Goal: Transaction & Acquisition: Book appointment/travel/reservation

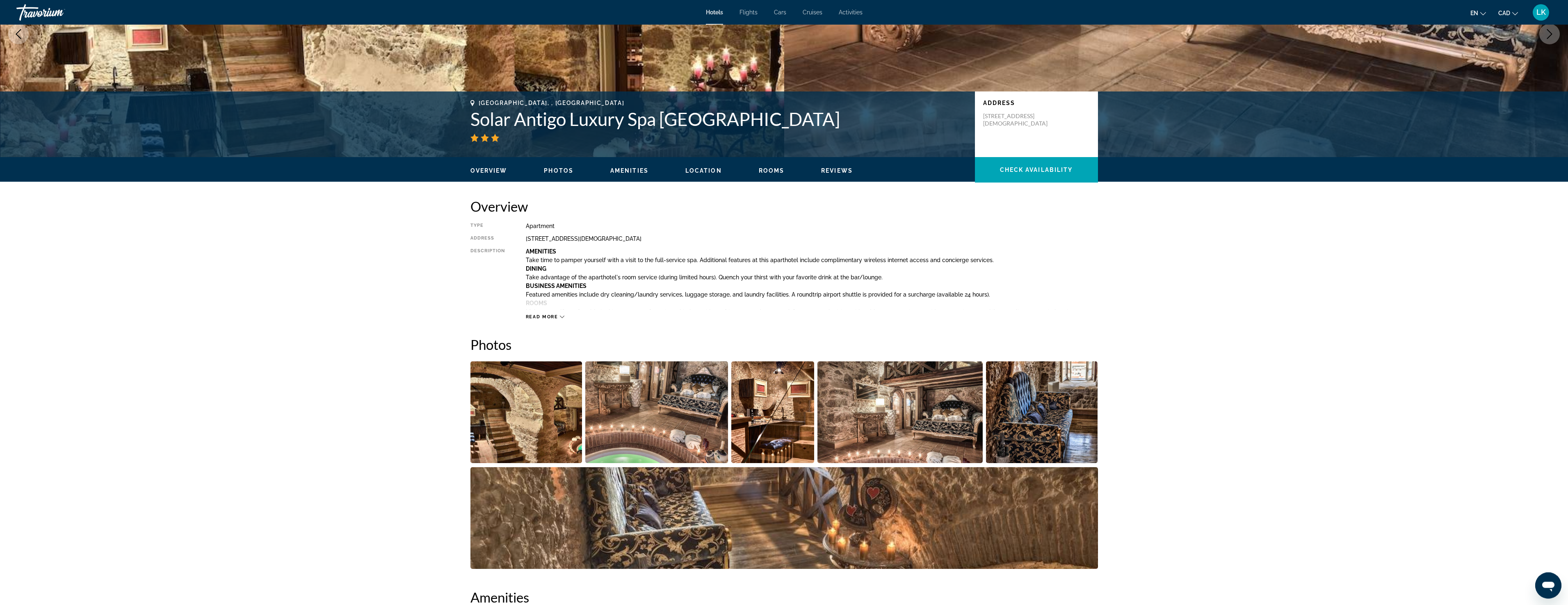
scroll to position [168, 0]
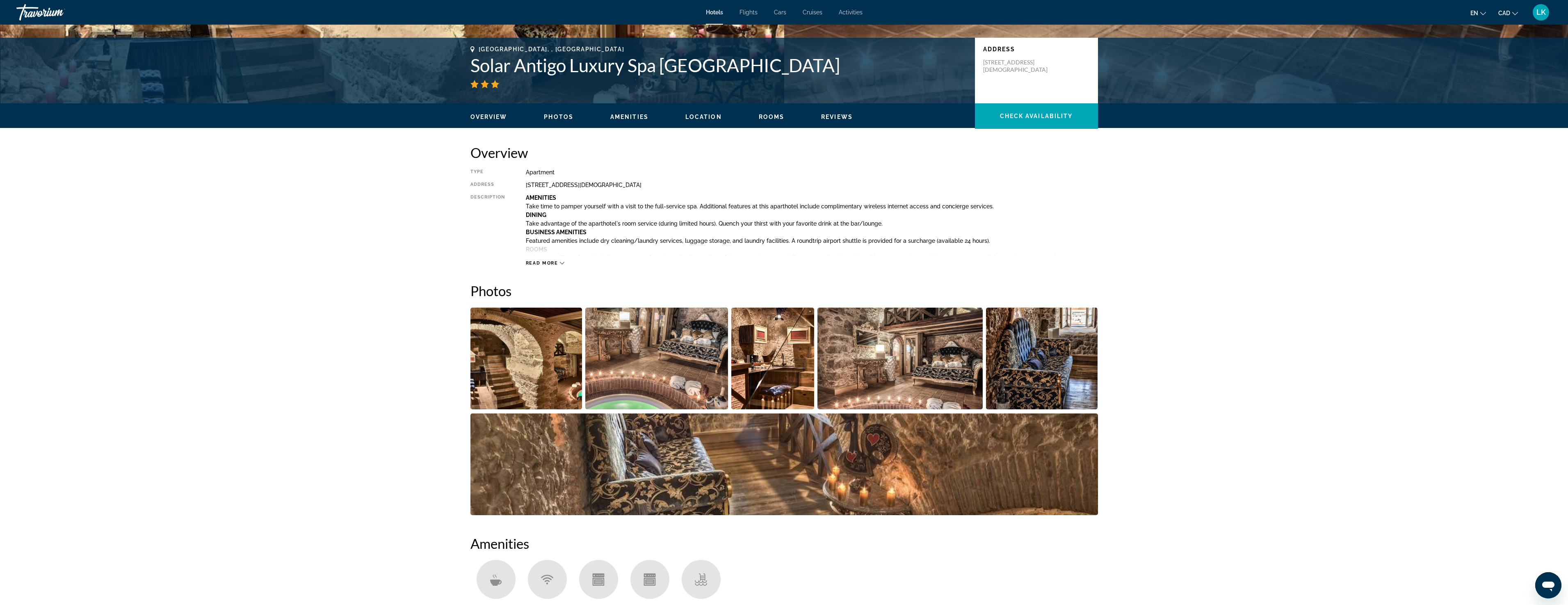
click at [543, 339] on img "Open full-screen image slider" at bounding box center [527, 358] width 112 height 101
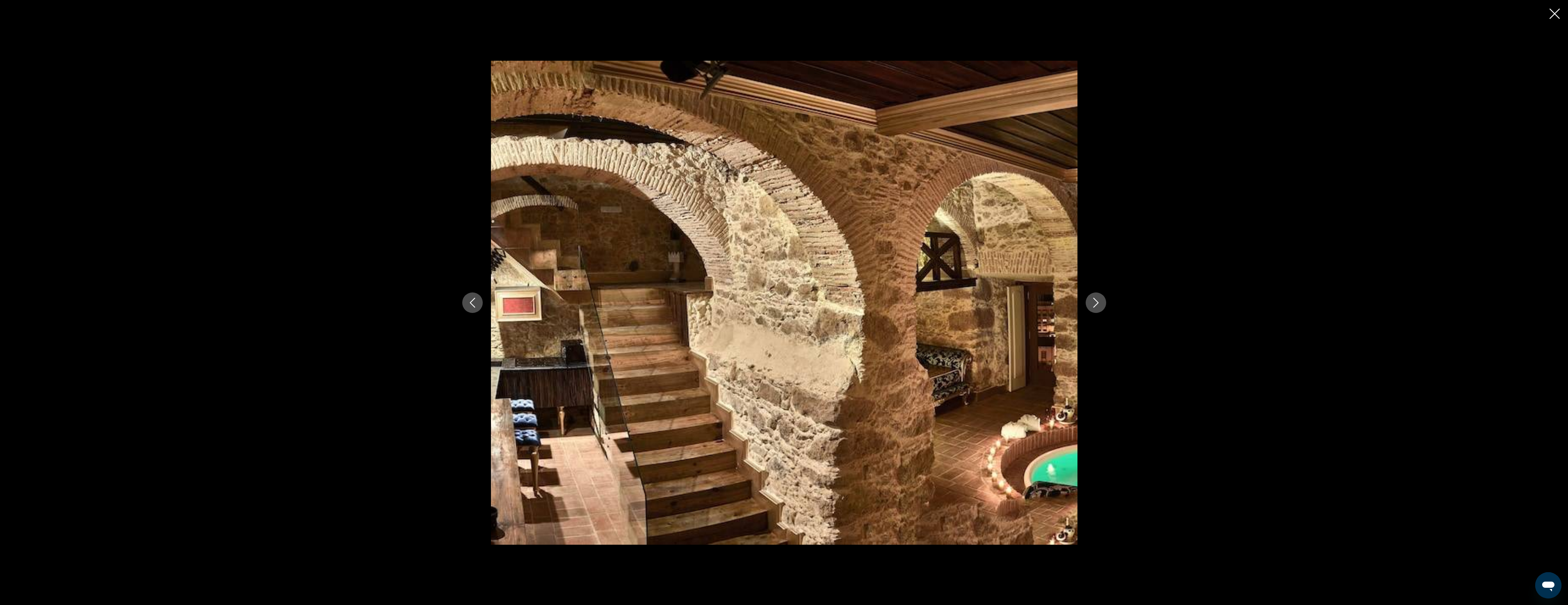
click at [1103, 304] on button "Next image" at bounding box center [1096, 302] width 21 height 21
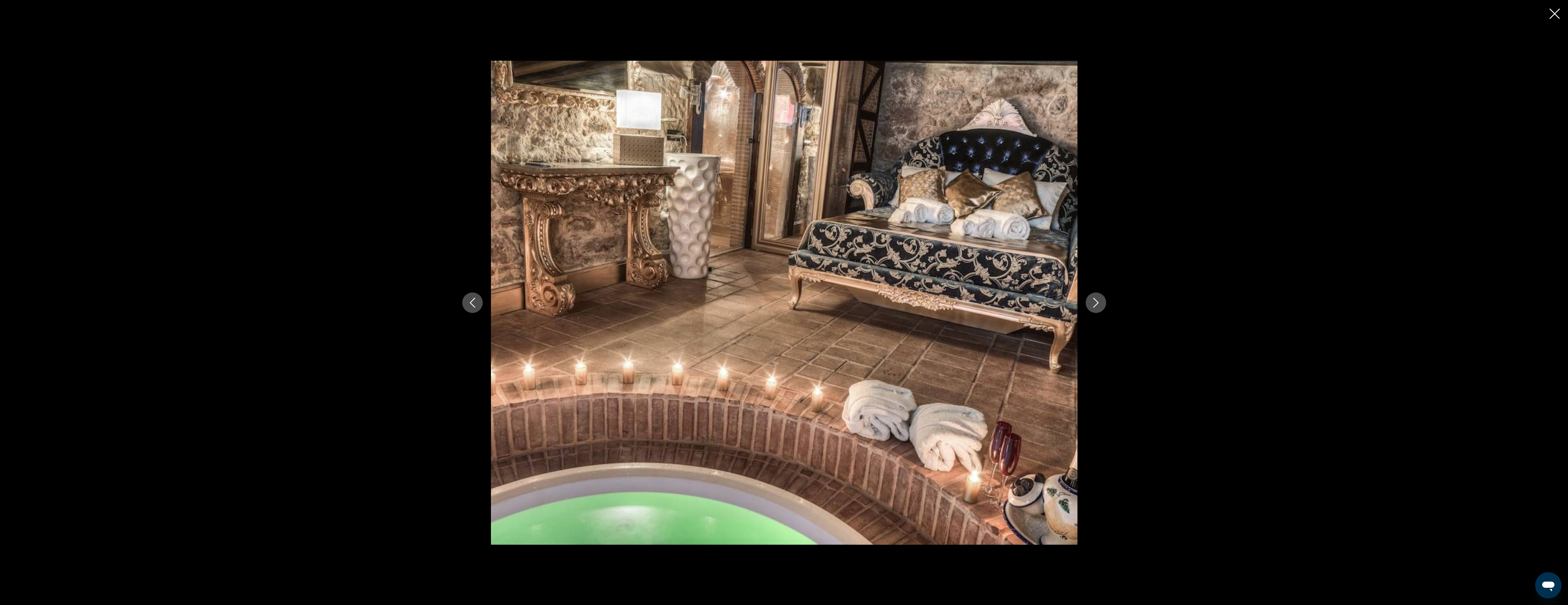
click at [1103, 304] on button "Next image" at bounding box center [1096, 302] width 21 height 21
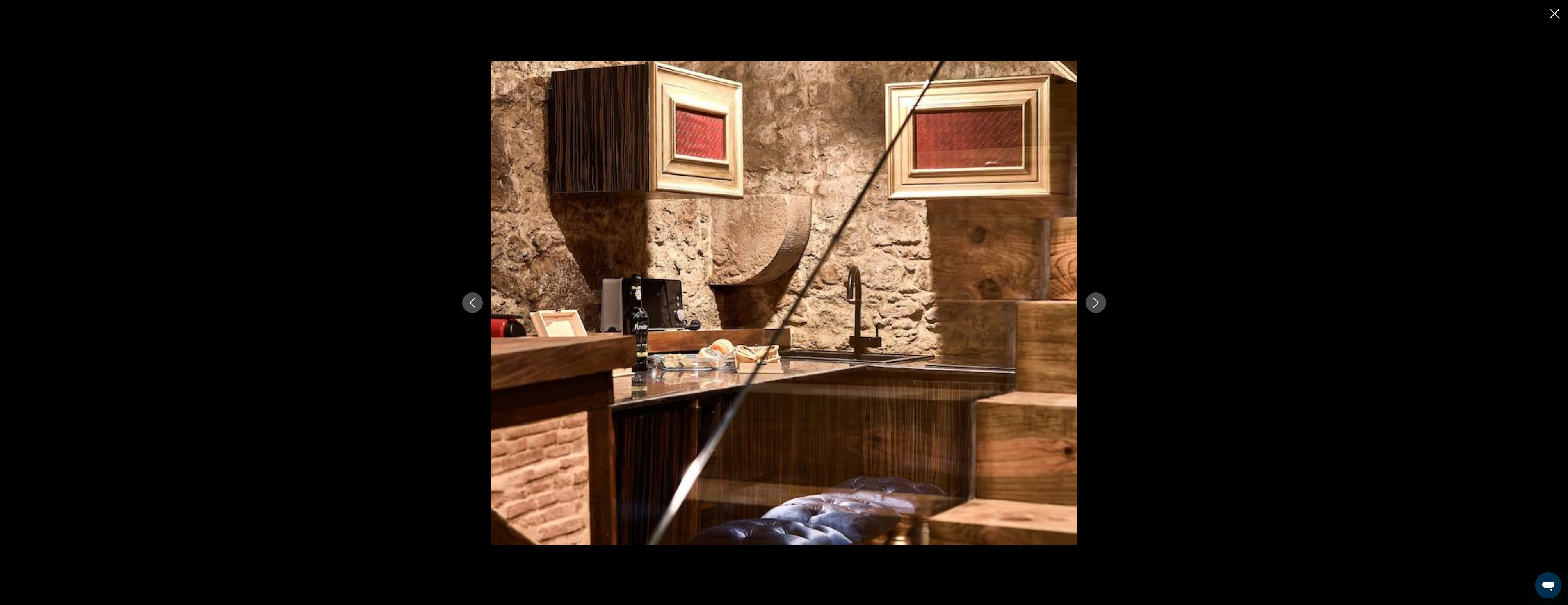
click at [1100, 304] on icon "Next image" at bounding box center [1096, 302] width 10 height 10
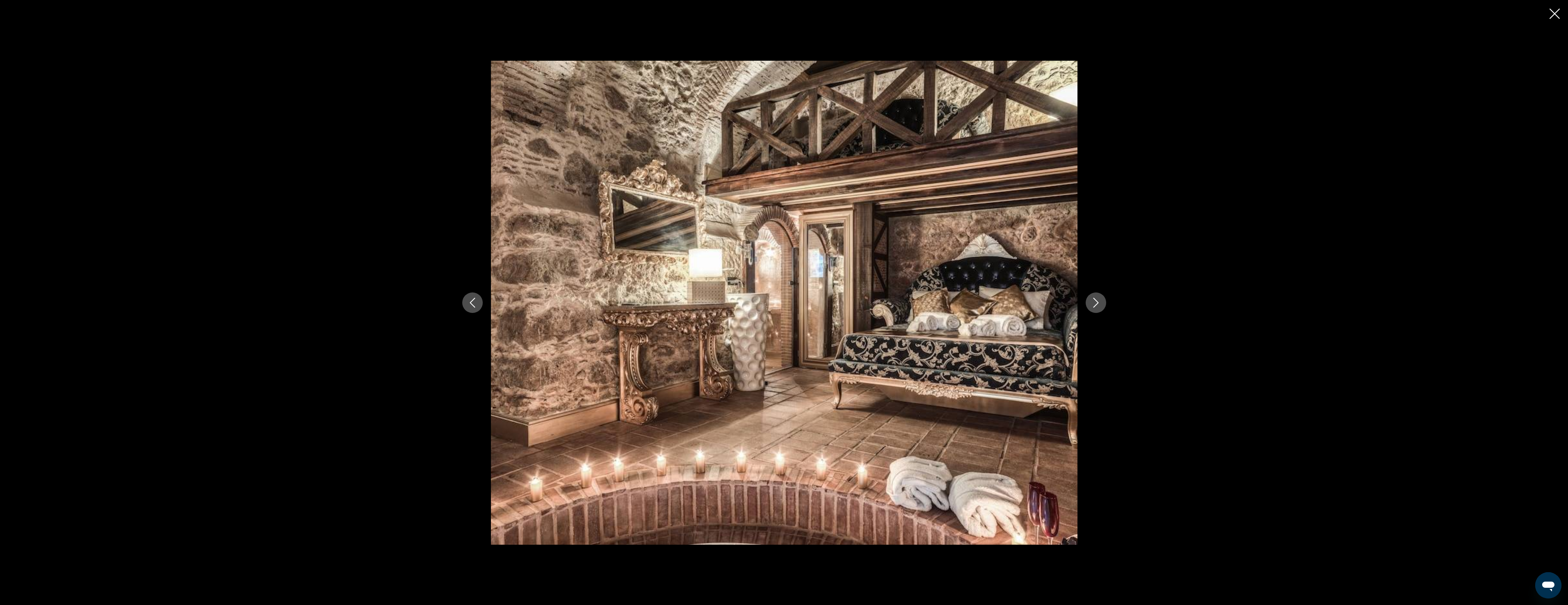
click at [1100, 304] on icon "Next image" at bounding box center [1096, 302] width 10 height 10
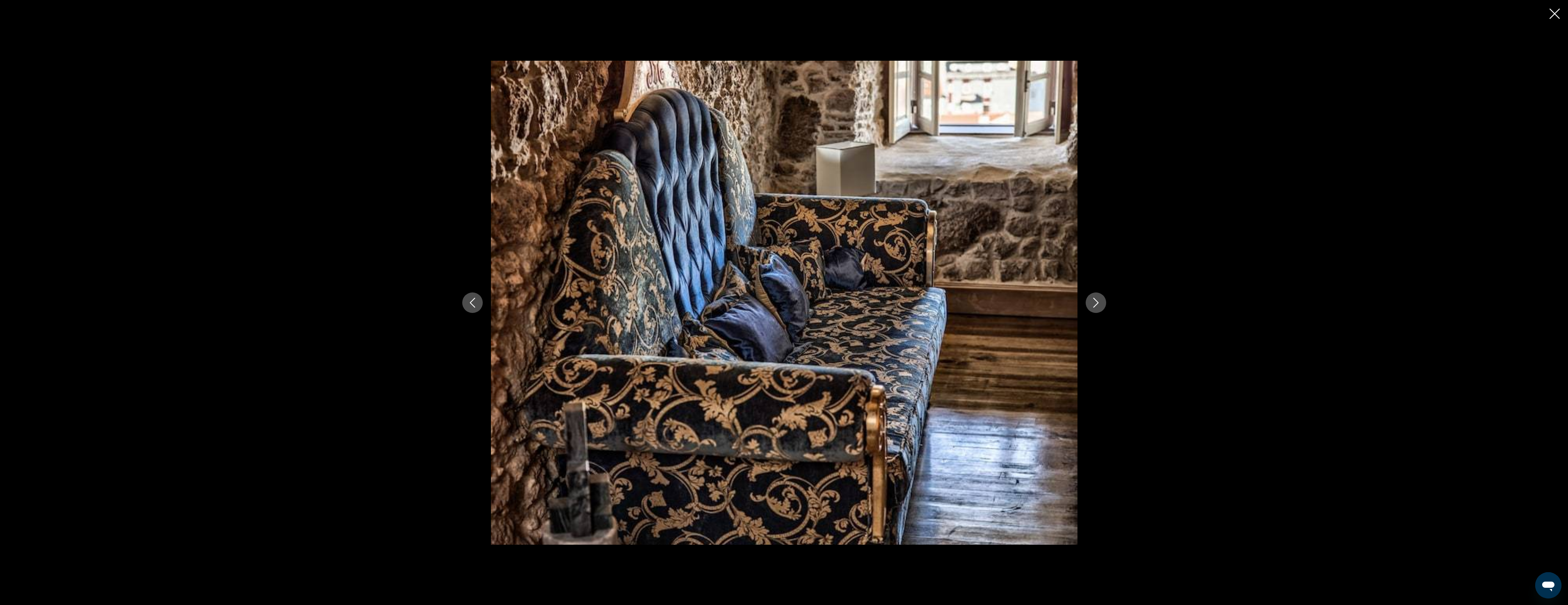
click at [1100, 304] on icon "Next image" at bounding box center [1096, 302] width 10 height 10
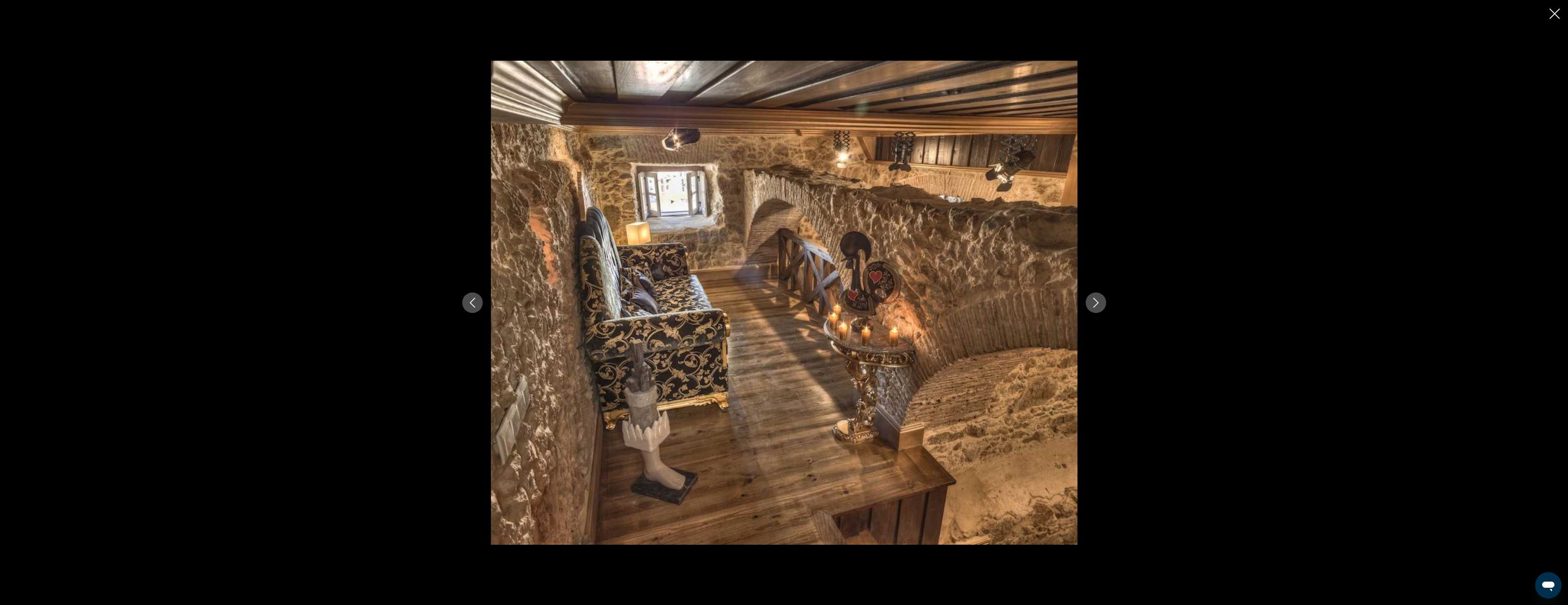
click at [1100, 304] on icon "Next image" at bounding box center [1096, 302] width 10 height 10
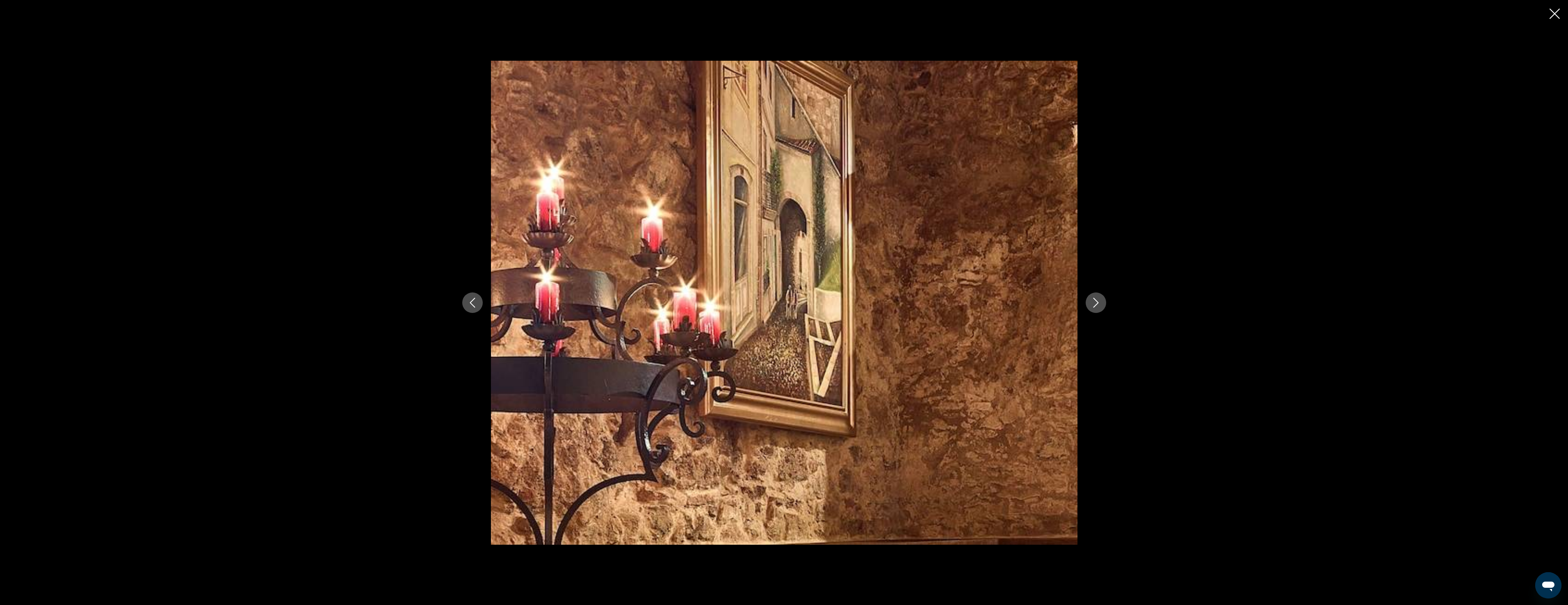
click at [1092, 299] on icon "Next image" at bounding box center [1096, 302] width 10 height 10
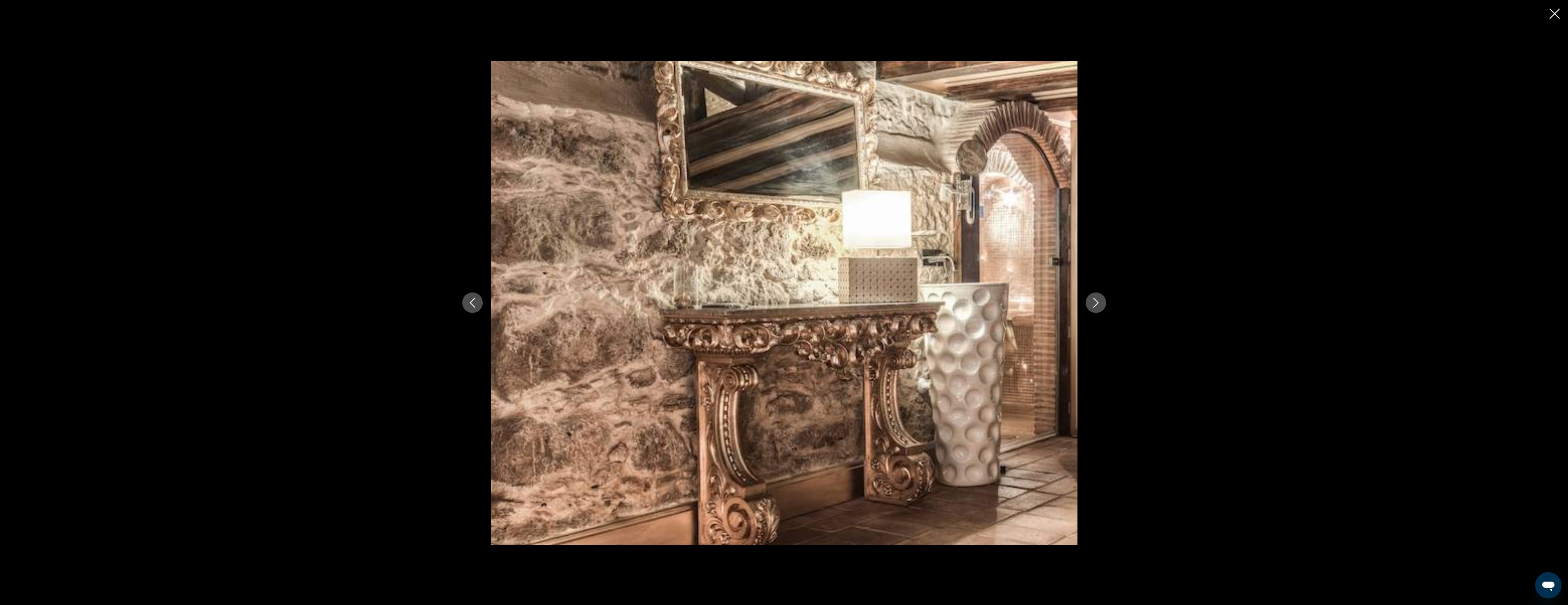
click at [1092, 300] on icon "Next image" at bounding box center [1096, 302] width 10 height 10
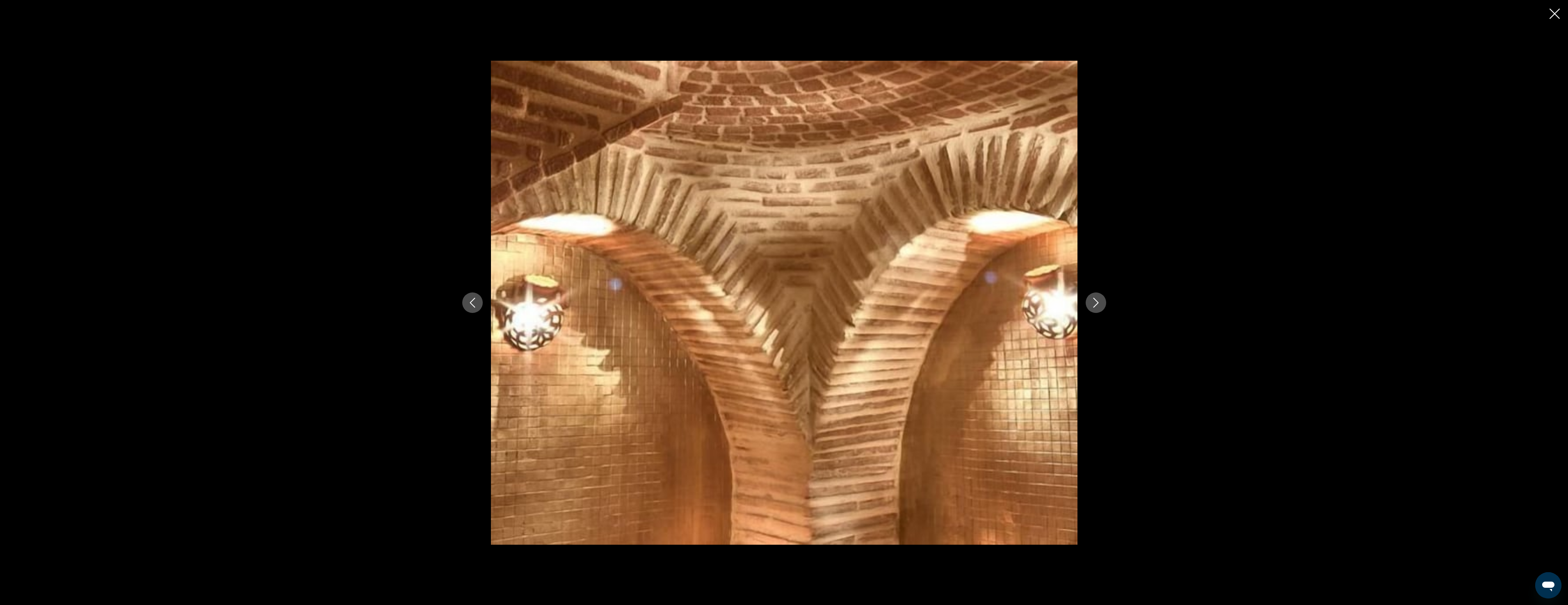
click at [1092, 300] on icon "Next image" at bounding box center [1096, 302] width 10 height 10
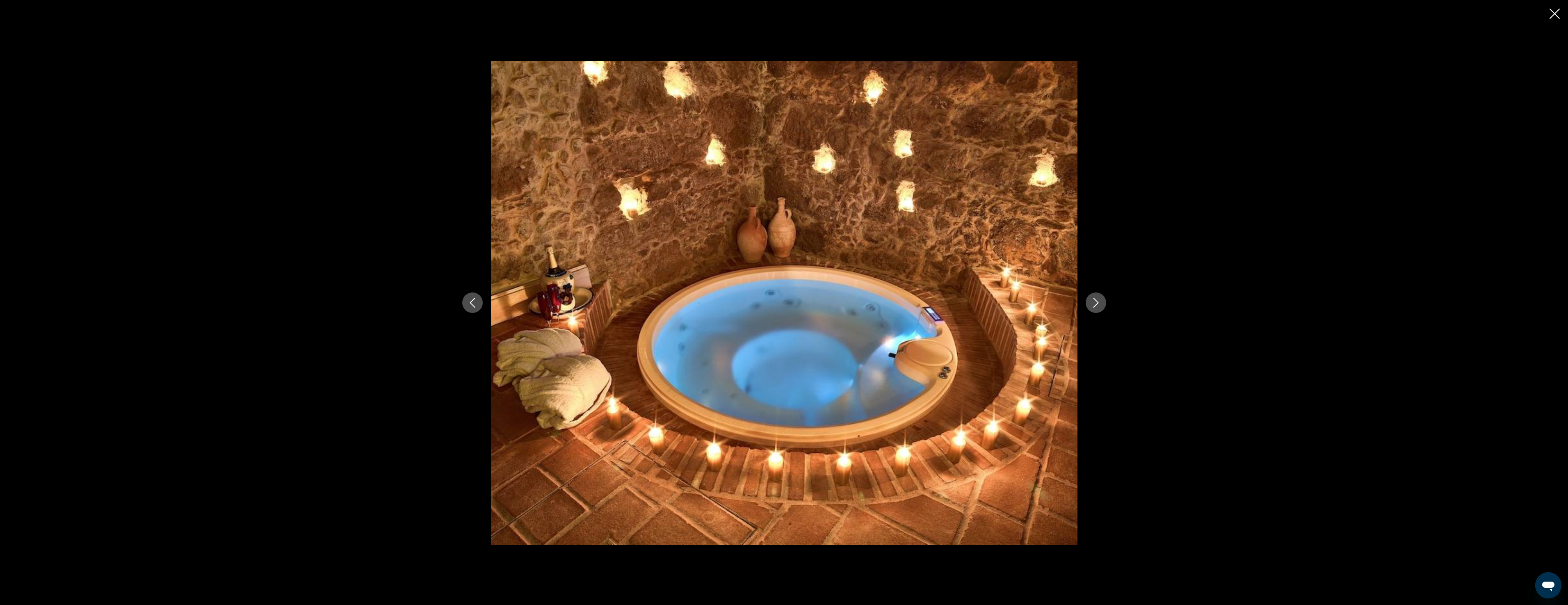
click at [1092, 300] on icon "Next image" at bounding box center [1096, 302] width 10 height 10
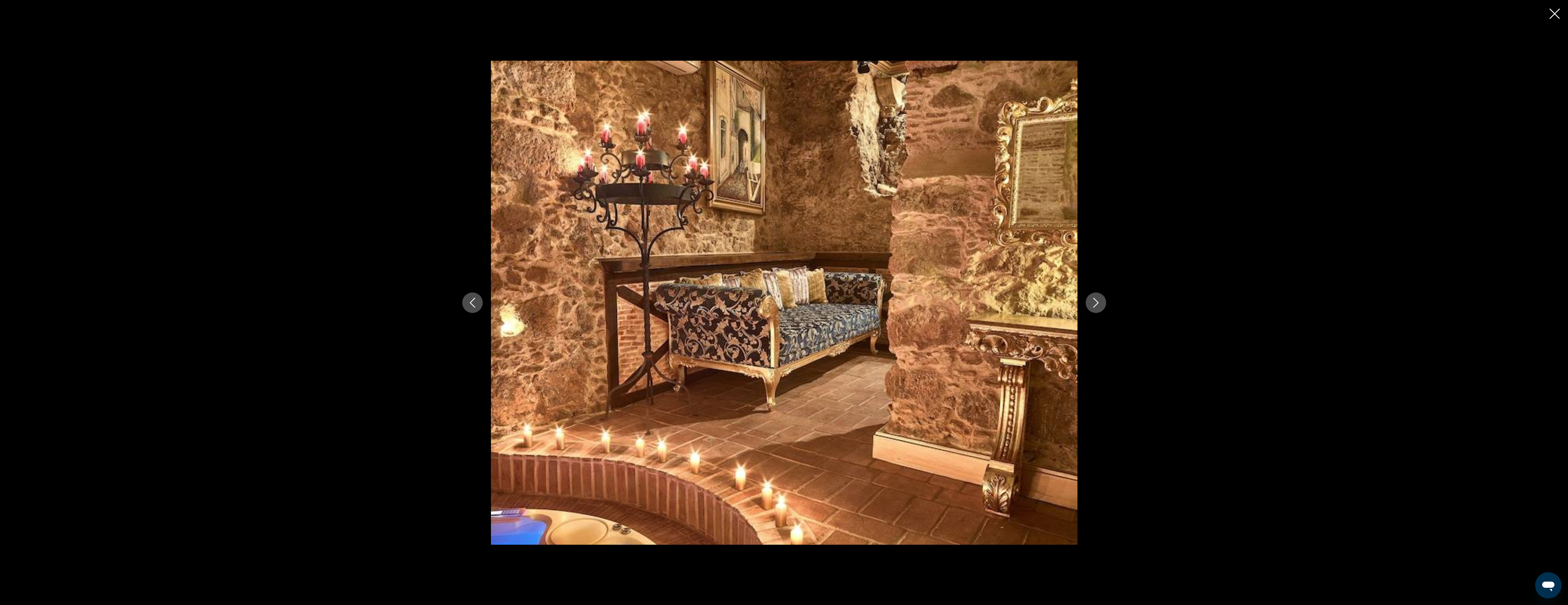
drag, startPoint x: 1553, startPoint y: 16, endPoint x: 1548, endPoint y: 22, distance: 7.8
click at [1554, 17] on icon "Close slideshow" at bounding box center [1554, 14] width 10 height 10
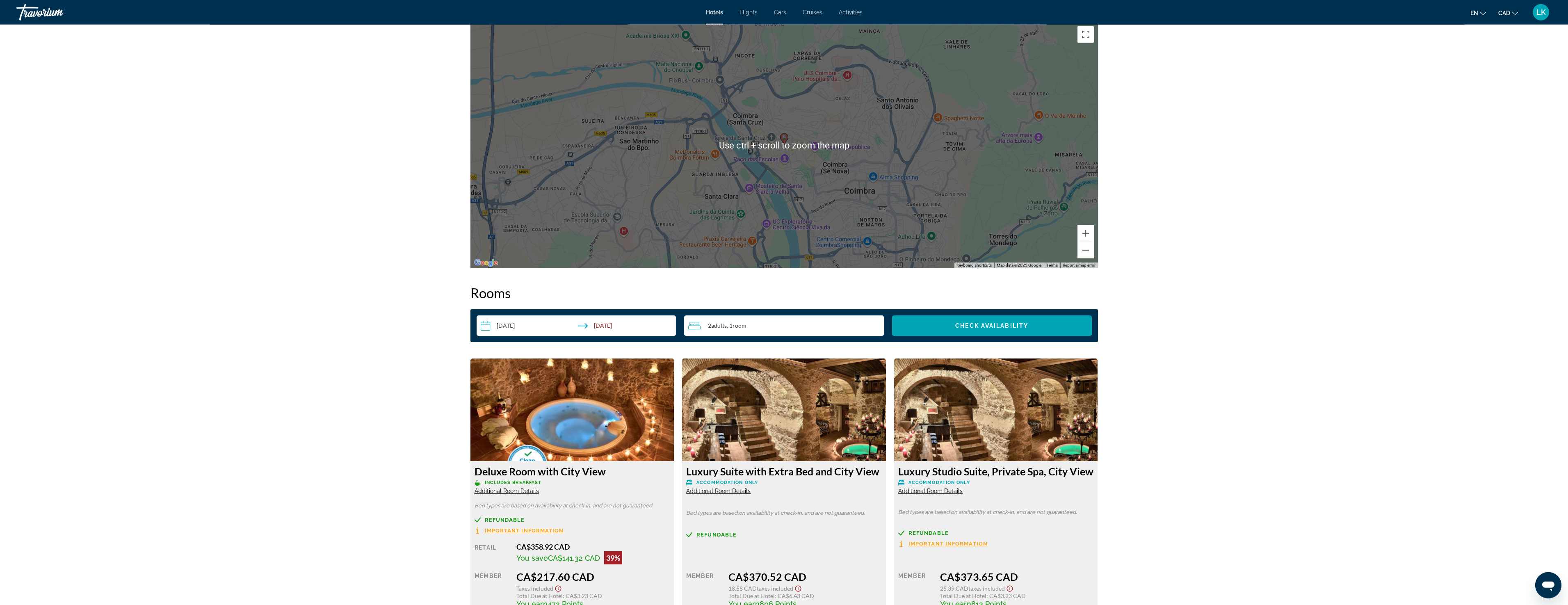
scroll to position [795, 0]
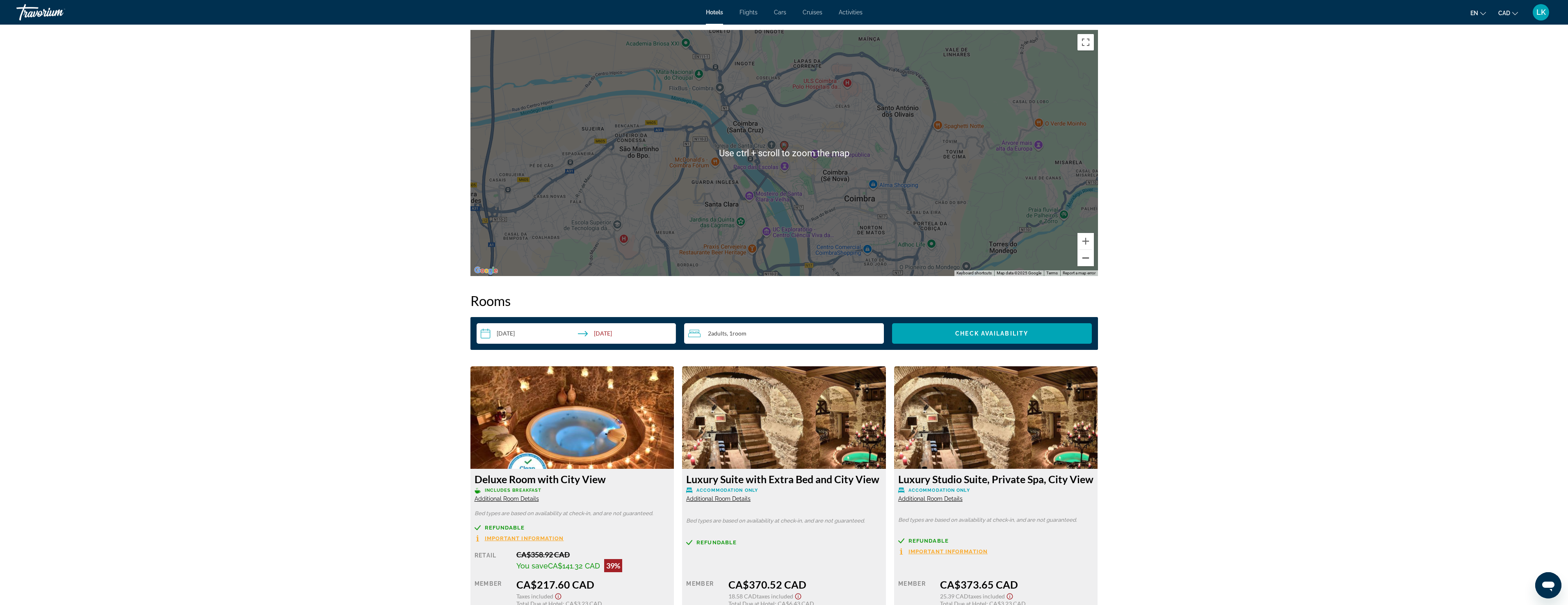
click at [1083, 260] on button "Zoom out" at bounding box center [1085, 258] width 17 height 17
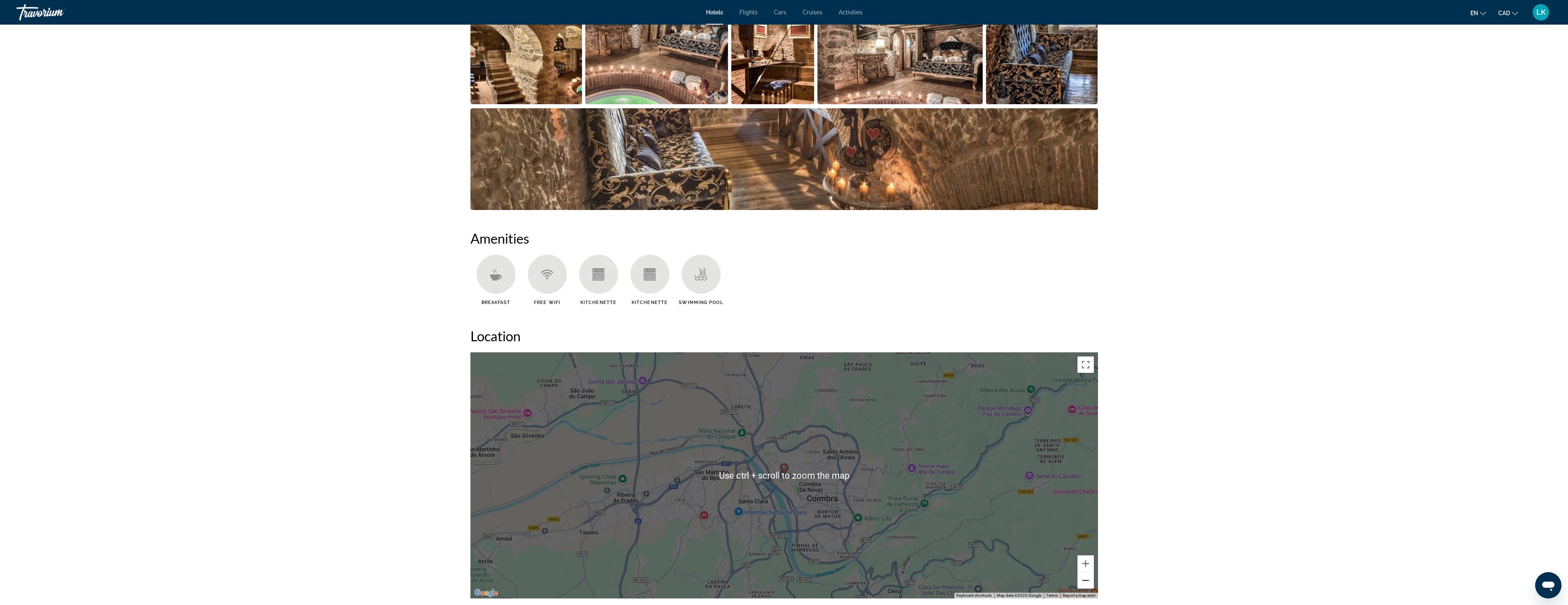
scroll to position [418, 0]
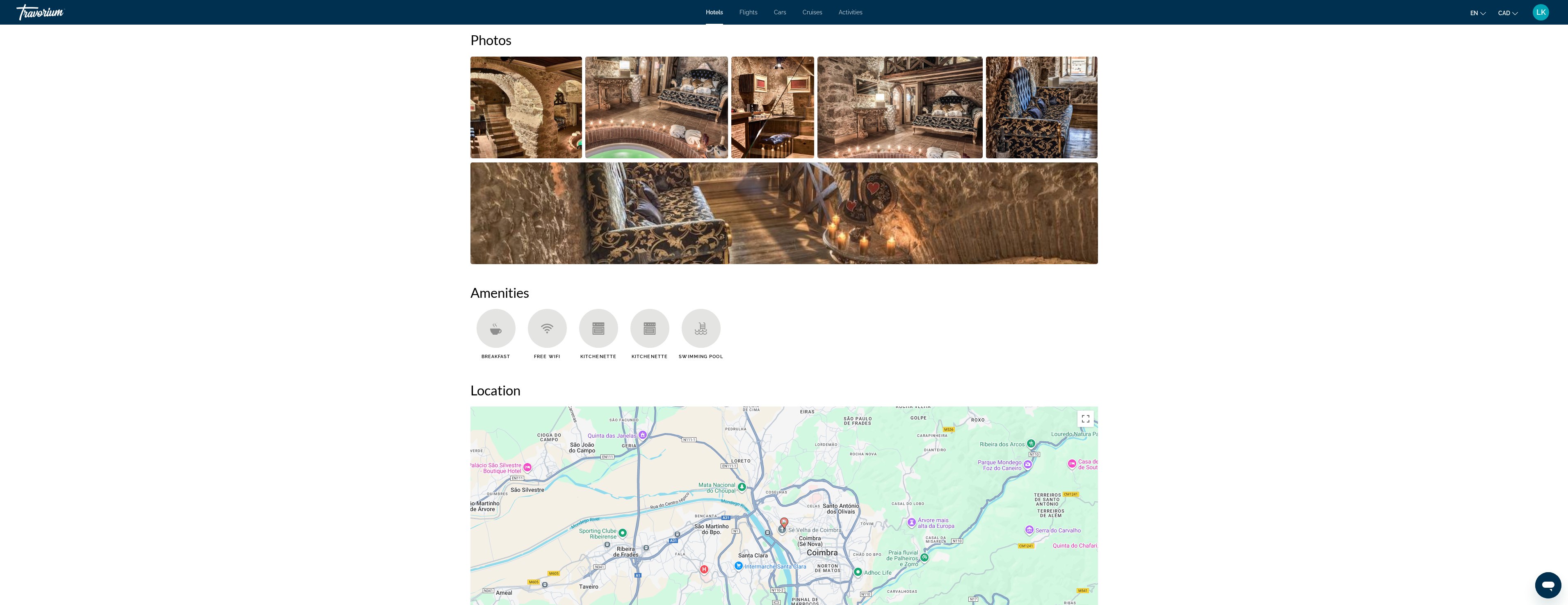
click at [525, 109] on img "Open full-screen image slider" at bounding box center [527, 107] width 112 height 101
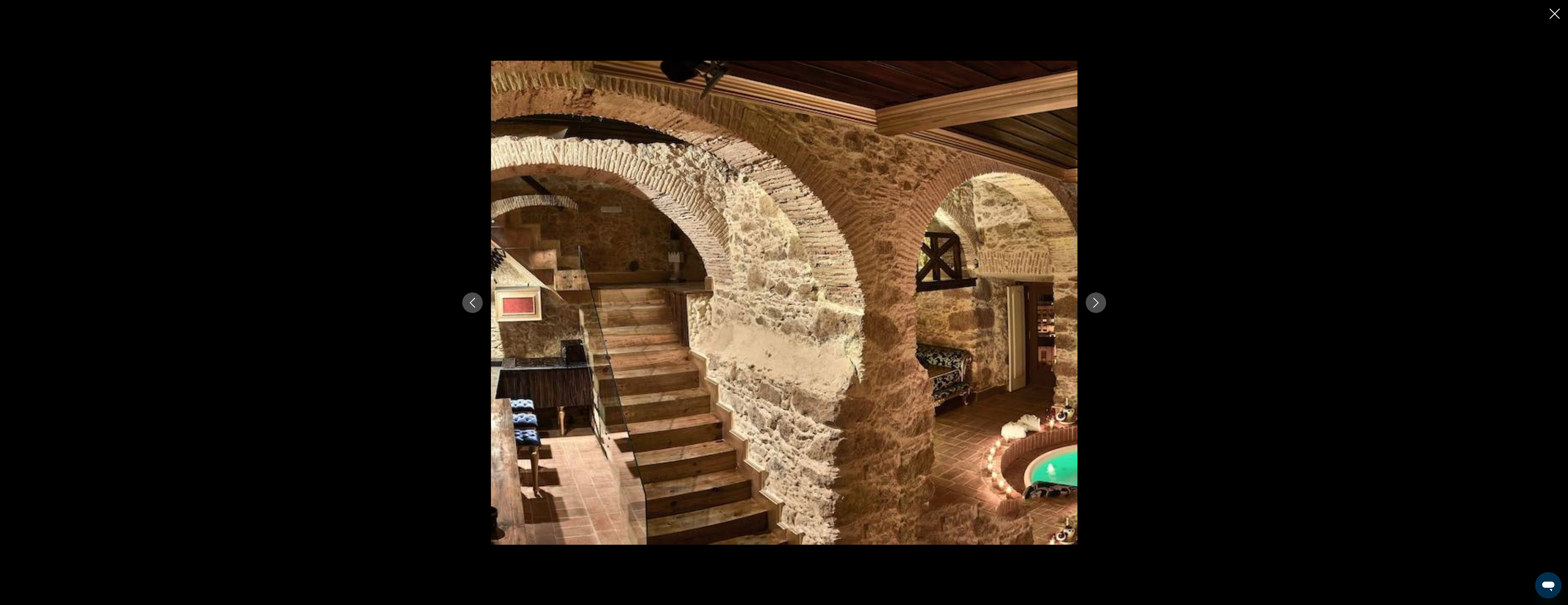
click at [1103, 305] on button "Next image" at bounding box center [1096, 302] width 21 height 21
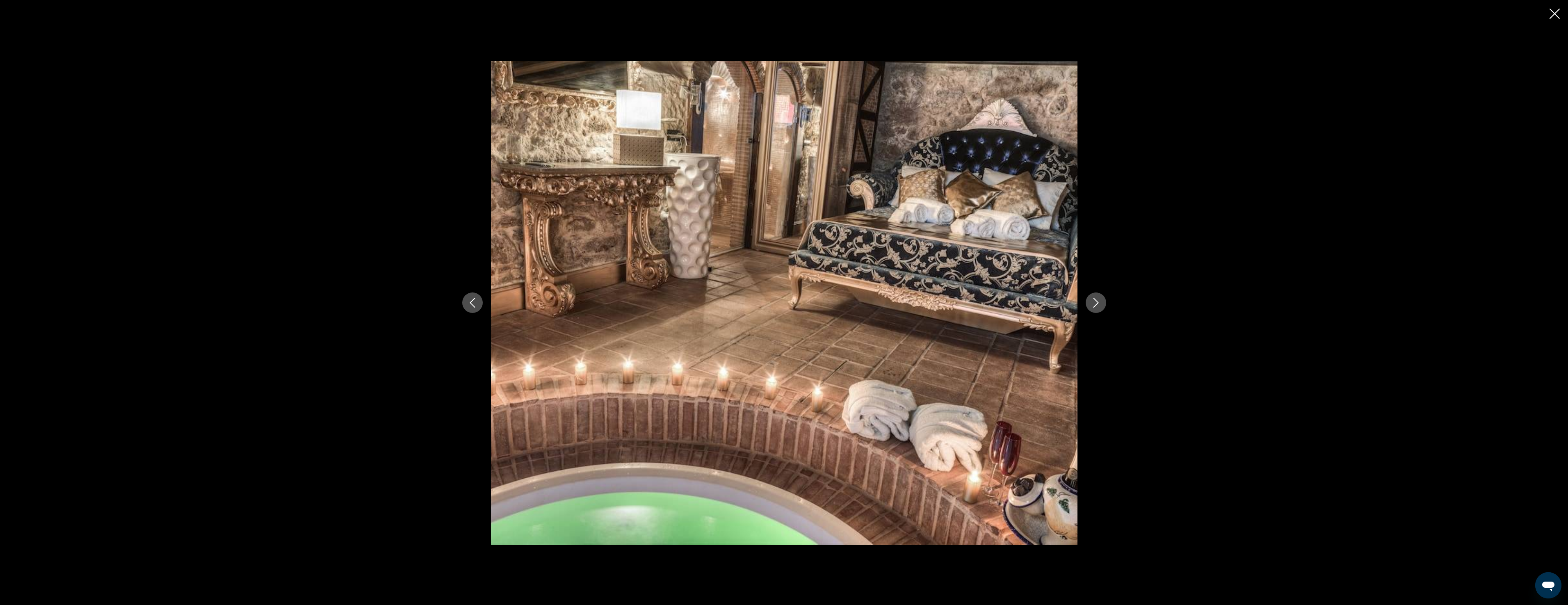
click at [1103, 305] on button "Next image" at bounding box center [1096, 302] width 21 height 21
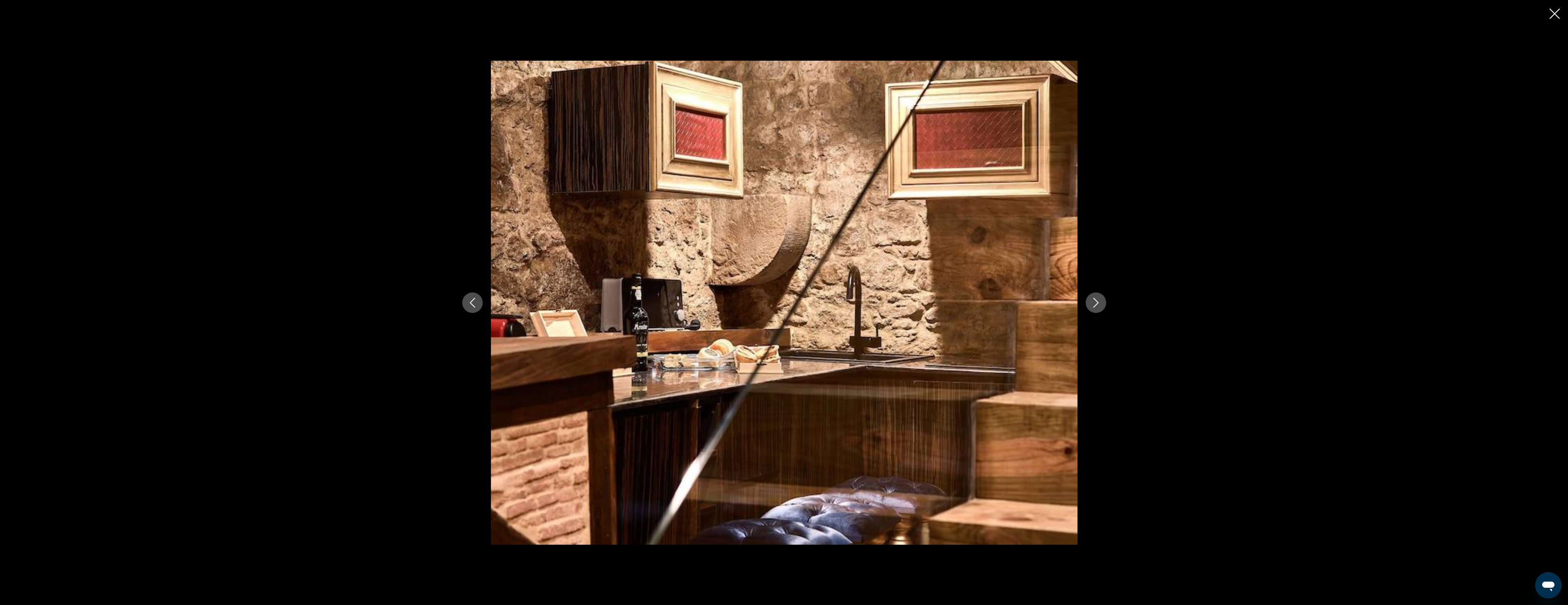
click at [1103, 305] on button "Next image" at bounding box center [1096, 302] width 21 height 21
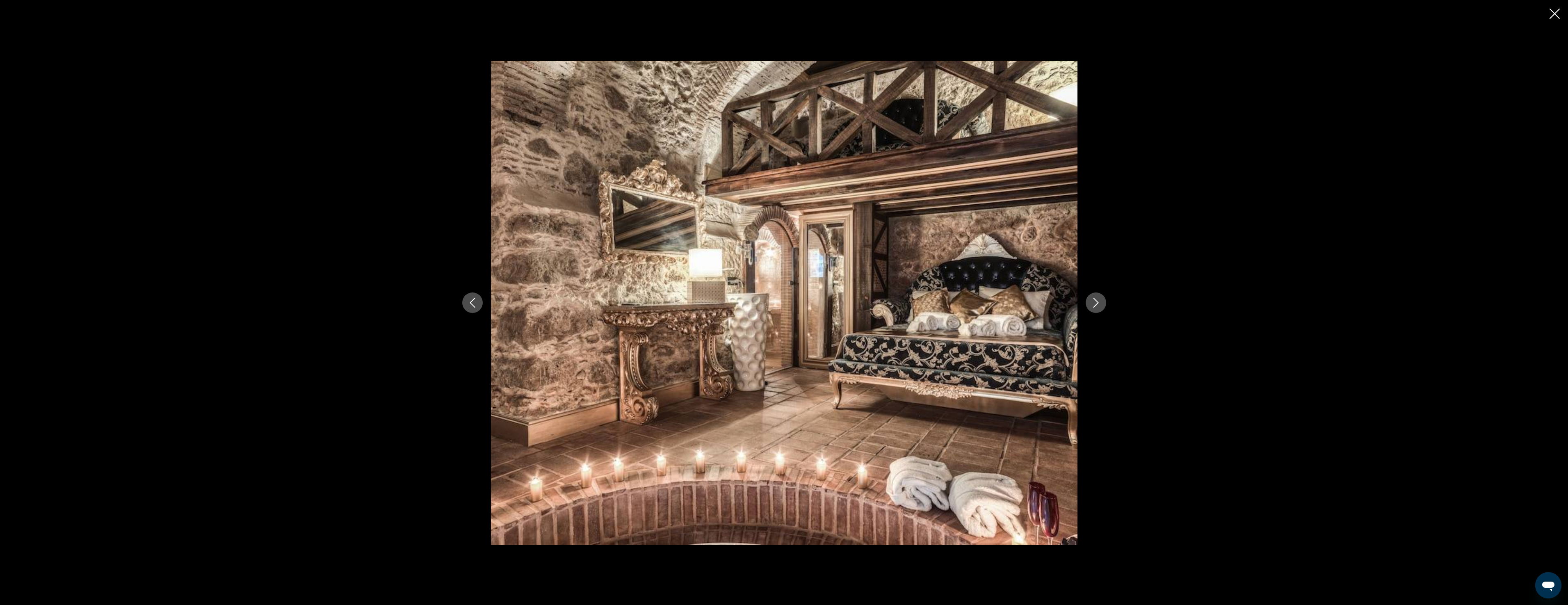
click at [1103, 305] on button "Next image" at bounding box center [1096, 302] width 21 height 21
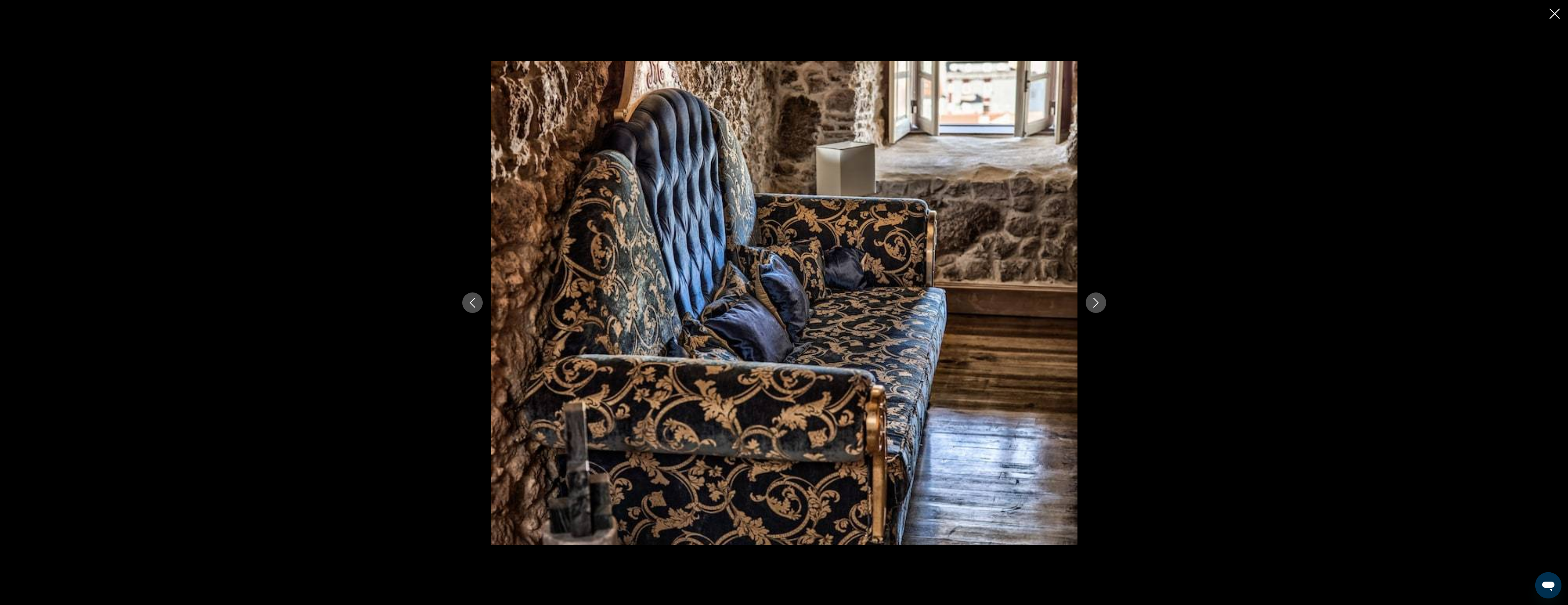
click at [1103, 305] on button "Next image" at bounding box center [1096, 302] width 21 height 21
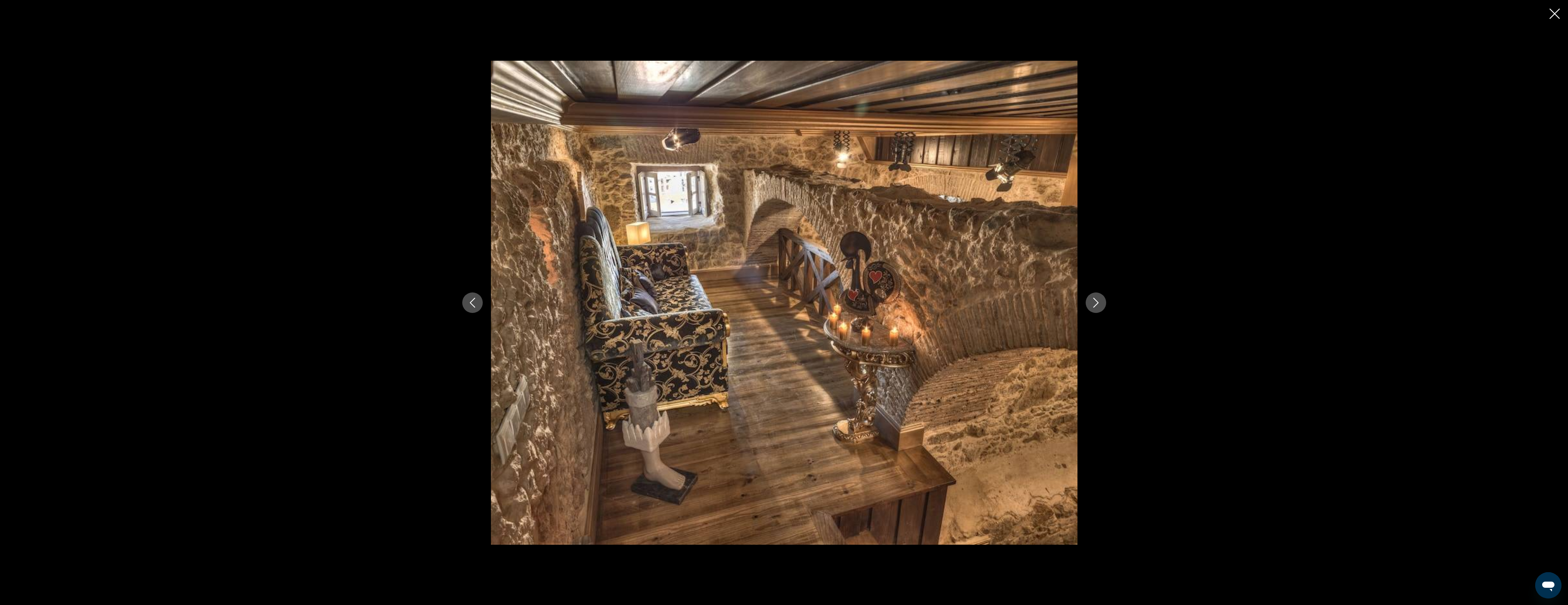
click at [1103, 306] on button "Next image" at bounding box center [1096, 302] width 21 height 21
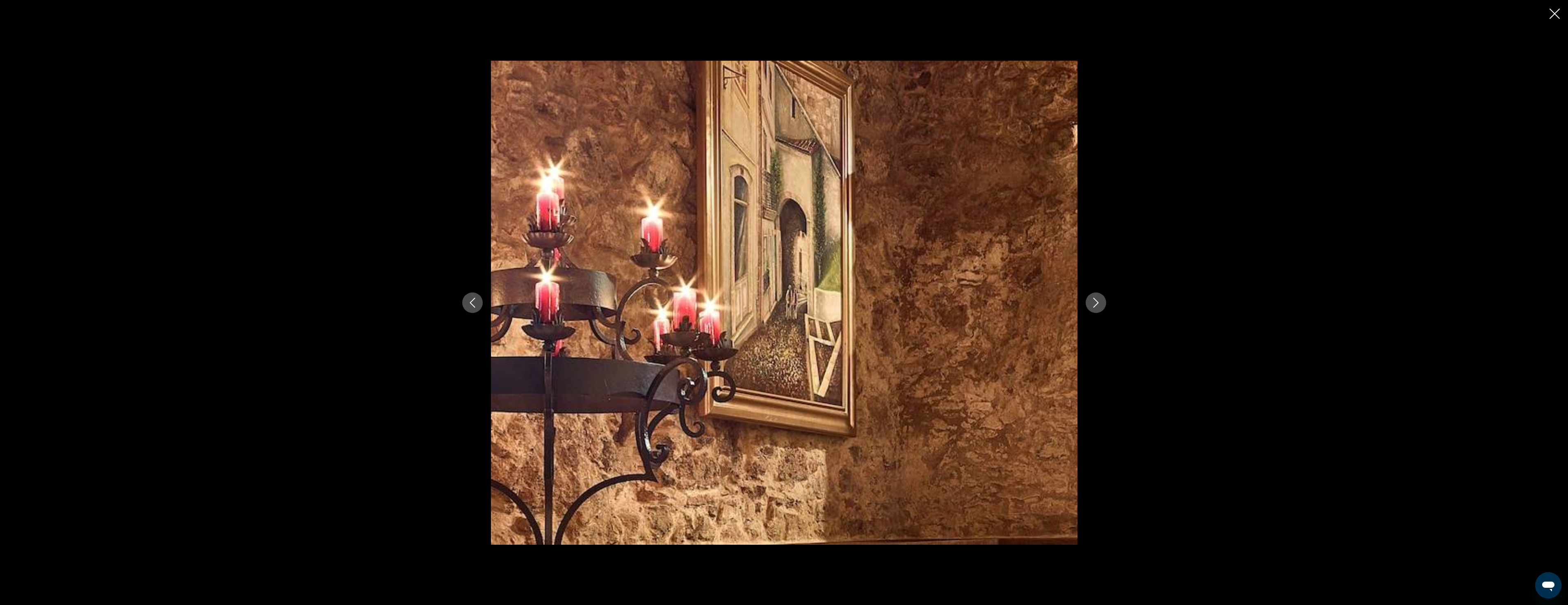
click at [1103, 306] on button "Next image" at bounding box center [1096, 302] width 21 height 21
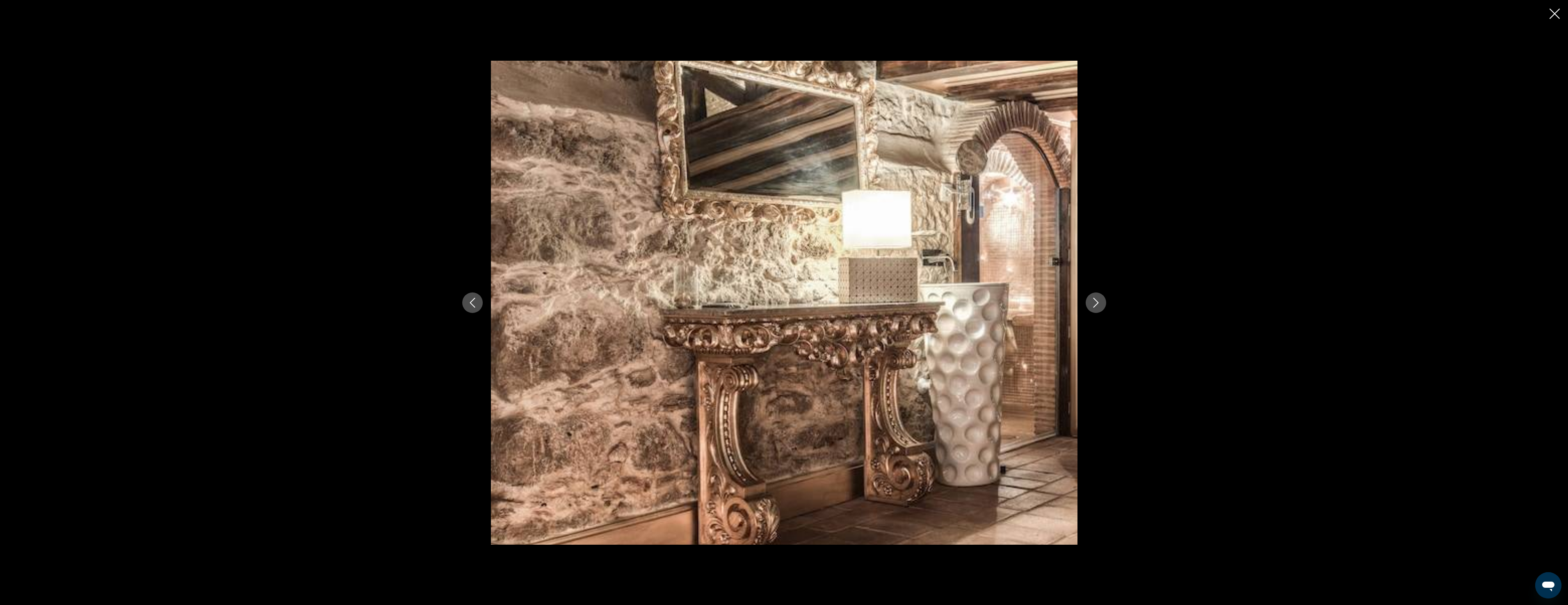
click at [1103, 306] on button "Next image" at bounding box center [1096, 302] width 21 height 21
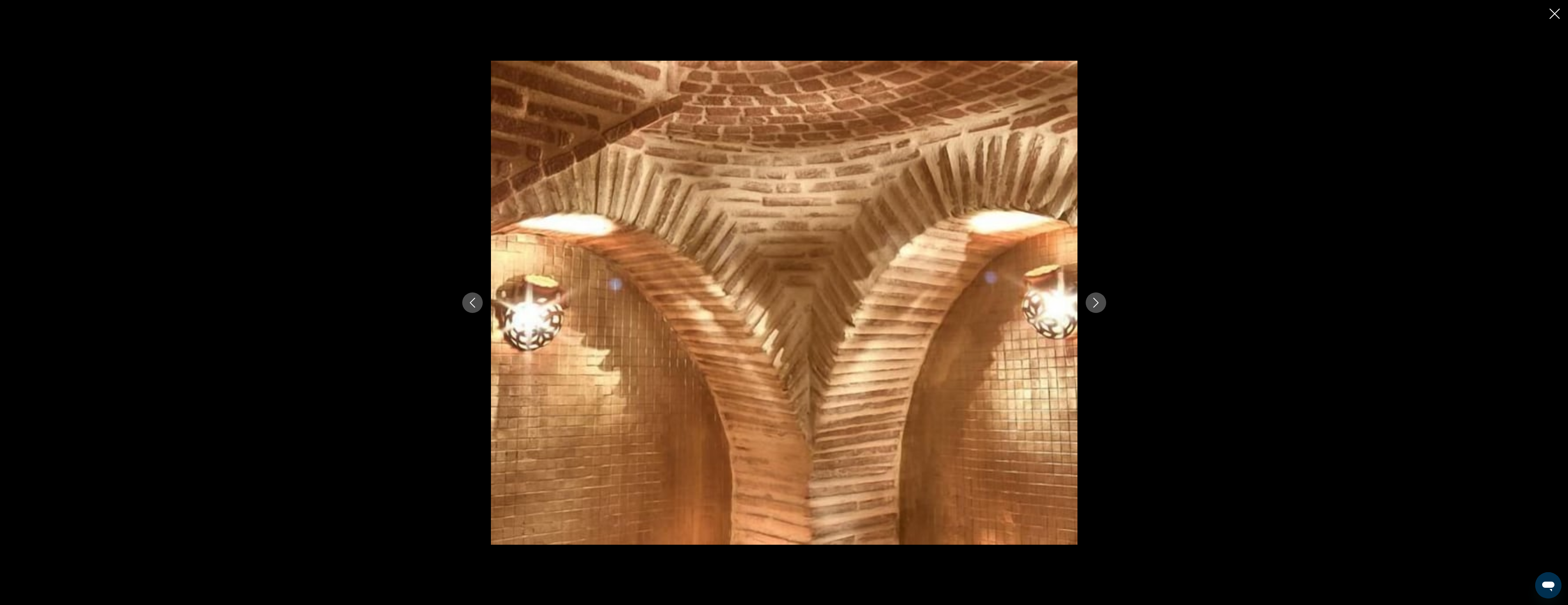
click at [1103, 306] on button "Next image" at bounding box center [1096, 302] width 21 height 21
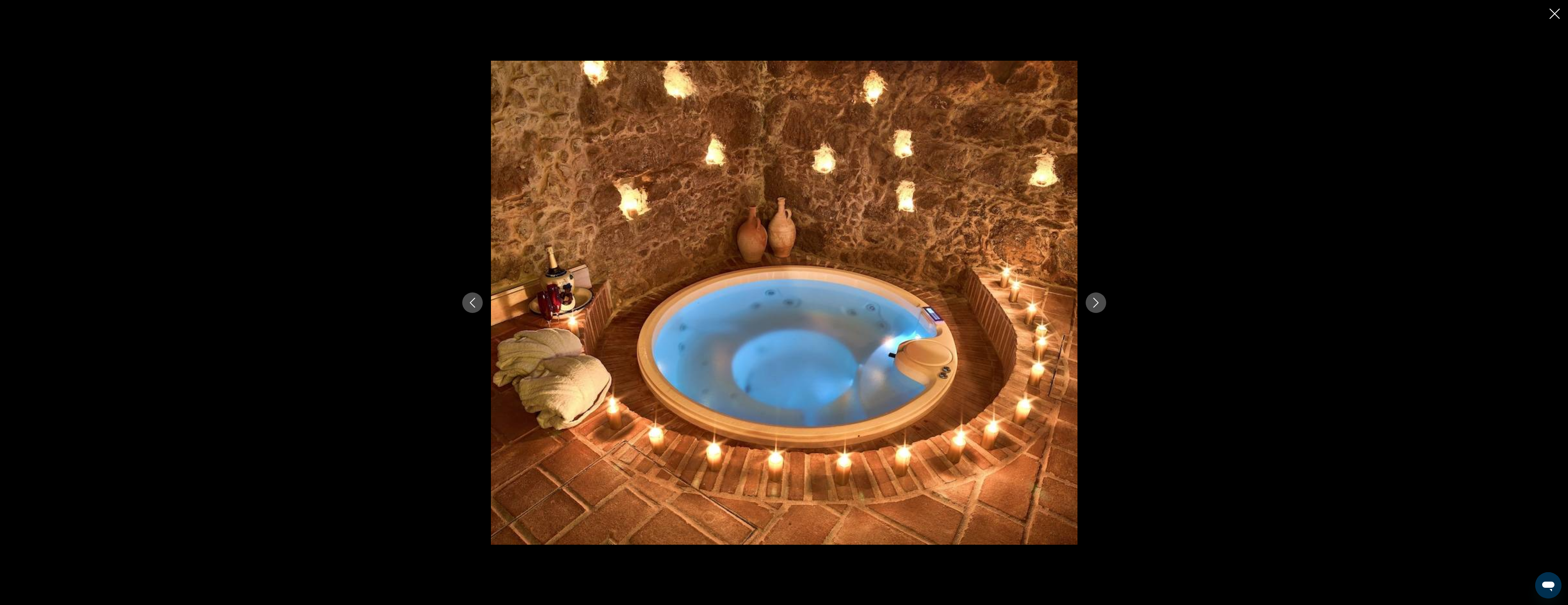
click at [1103, 306] on button "Next image" at bounding box center [1096, 302] width 21 height 21
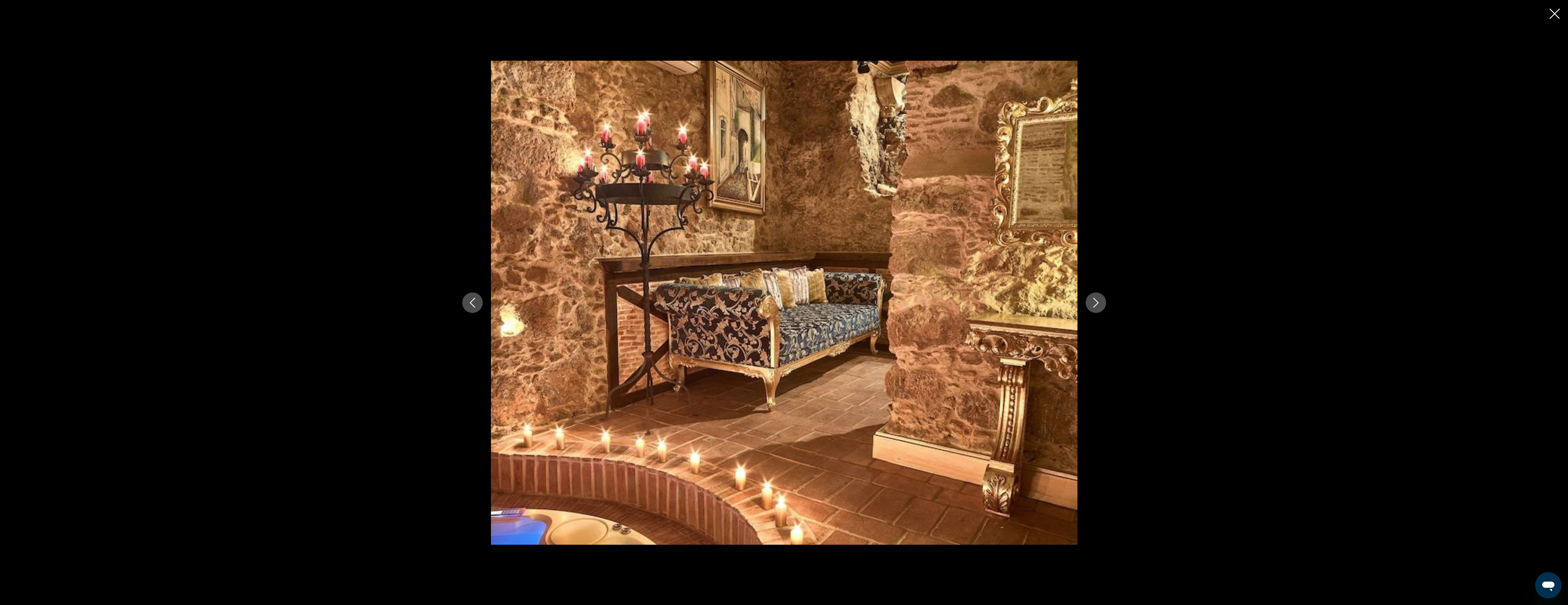
click at [1103, 306] on button "Next image" at bounding box center [1096, 302] width 21 height 21
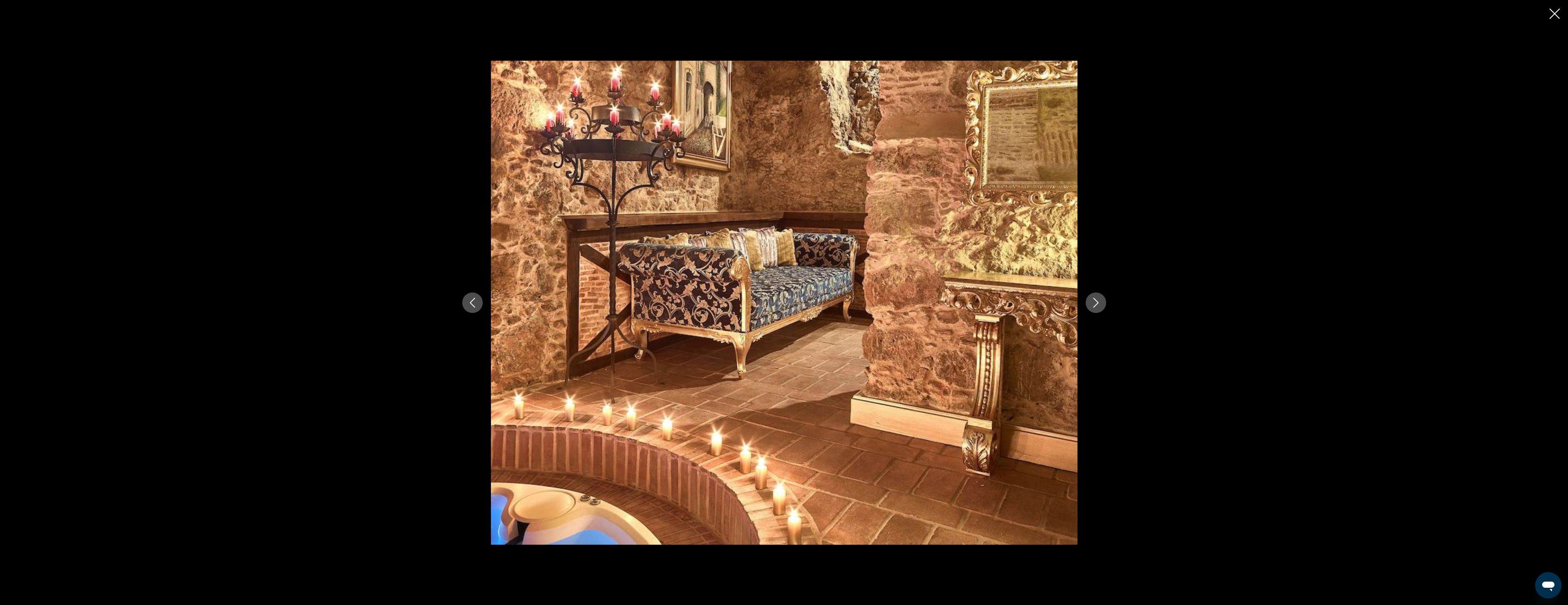
click at [1103, 306] on button "Next image" at bounding box center [1096, 302] width 21 height 21
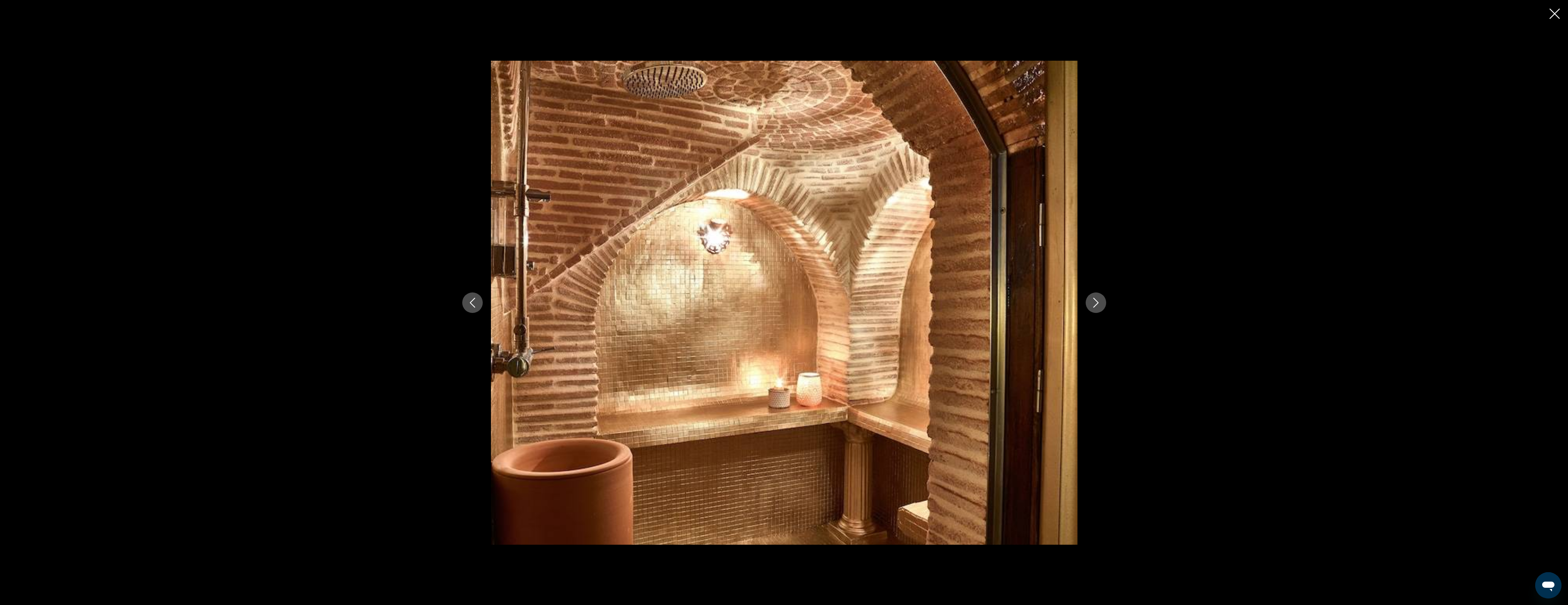
drag, startPoint x: 1557, startPoint y: 15, endPoint x: 1548, endPoint y: 40, distance: 26.6
click at [1557, 14] on icon "Close slideshow" at bounding box center [1554, 14] width 10 height 10
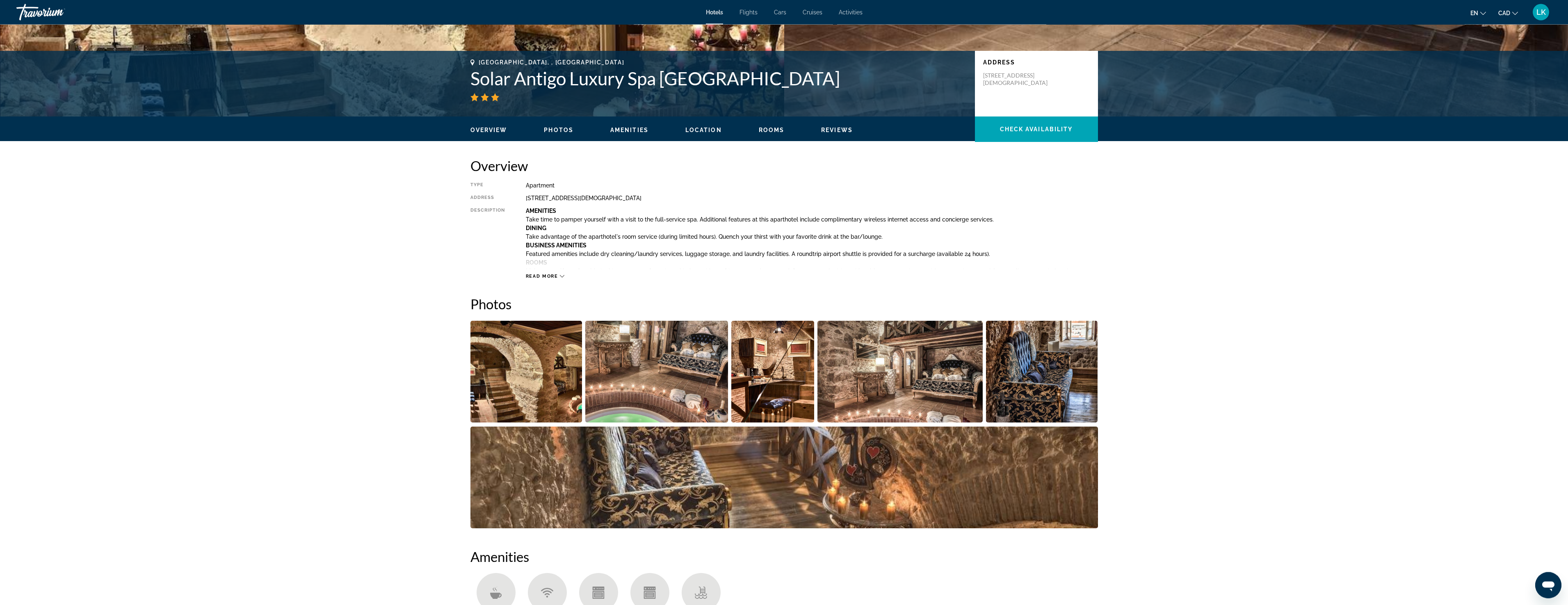
scroll to position [0, 0]
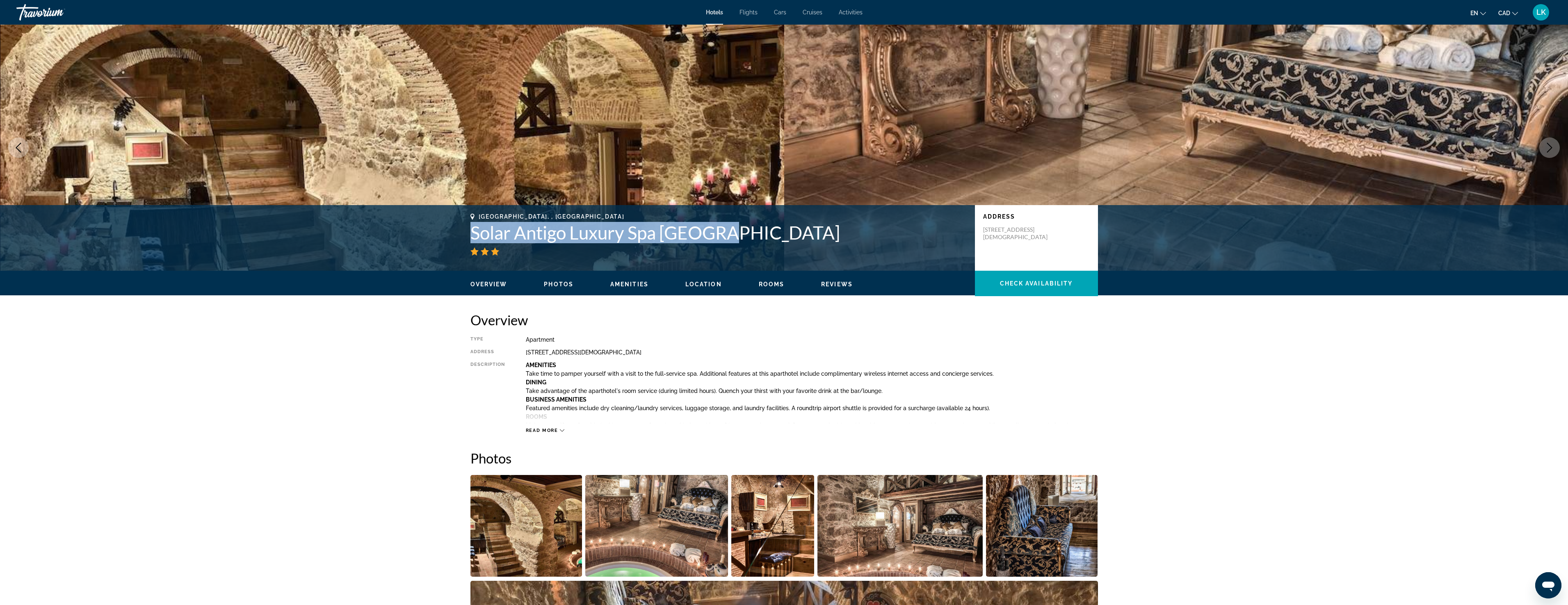
drag, startPoint x: 474, startPoint y: 233, endPoint x: 731, endPoint y: 232, distance: 257.0
click at [731, 232] on h1 "Solar Antigo Luxury Spa [GEOGRAPHIC_DATA]" at bounding box center [719, 232] width 496 height 22
copy h1 "Solar Antigo Luxury Spa [GEOGRAPHIC_DATA]"
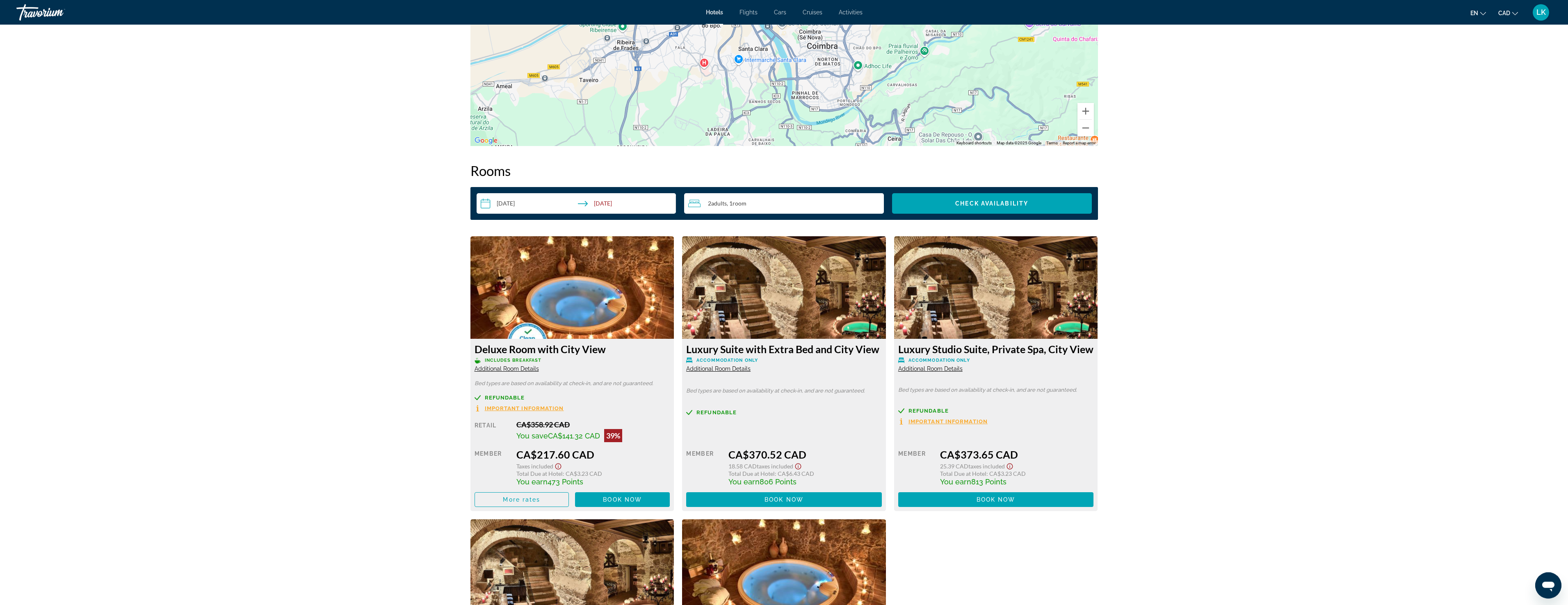
scroll to position [963, 0]
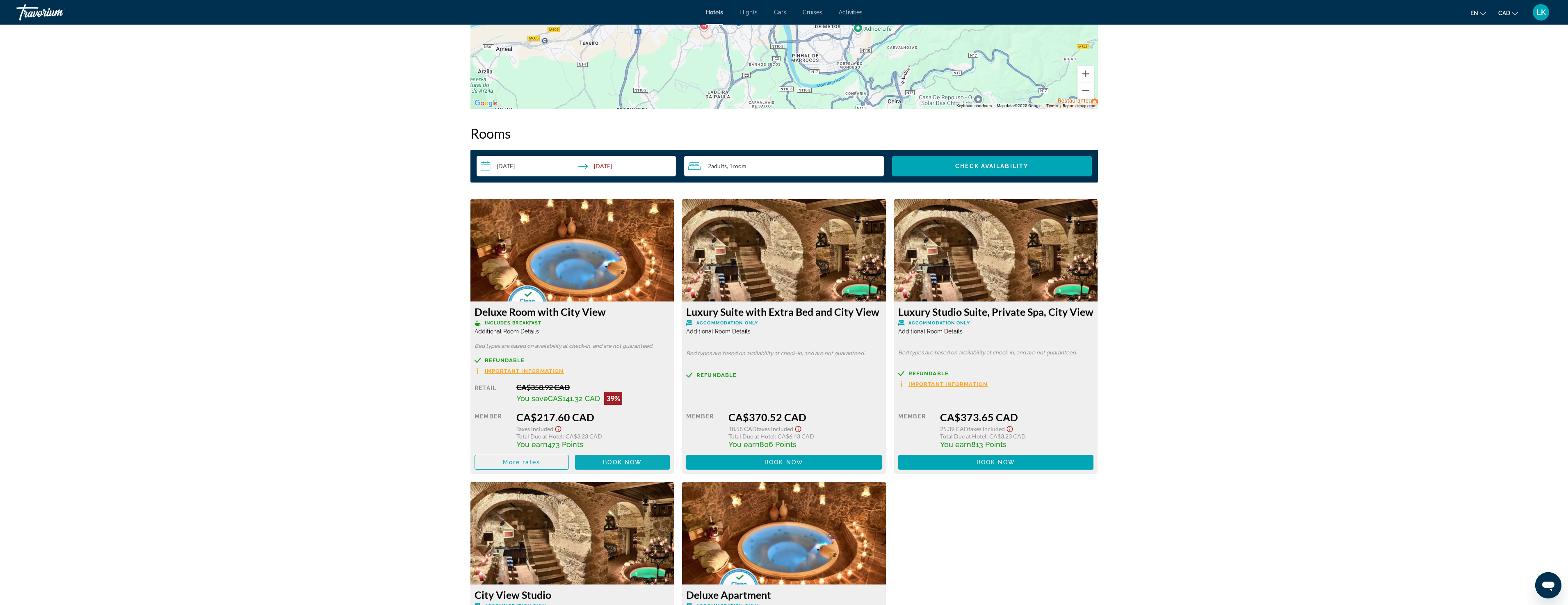
click at [617, 464] on span "Book now" at bounding box center [622, 462] width 39 height 6
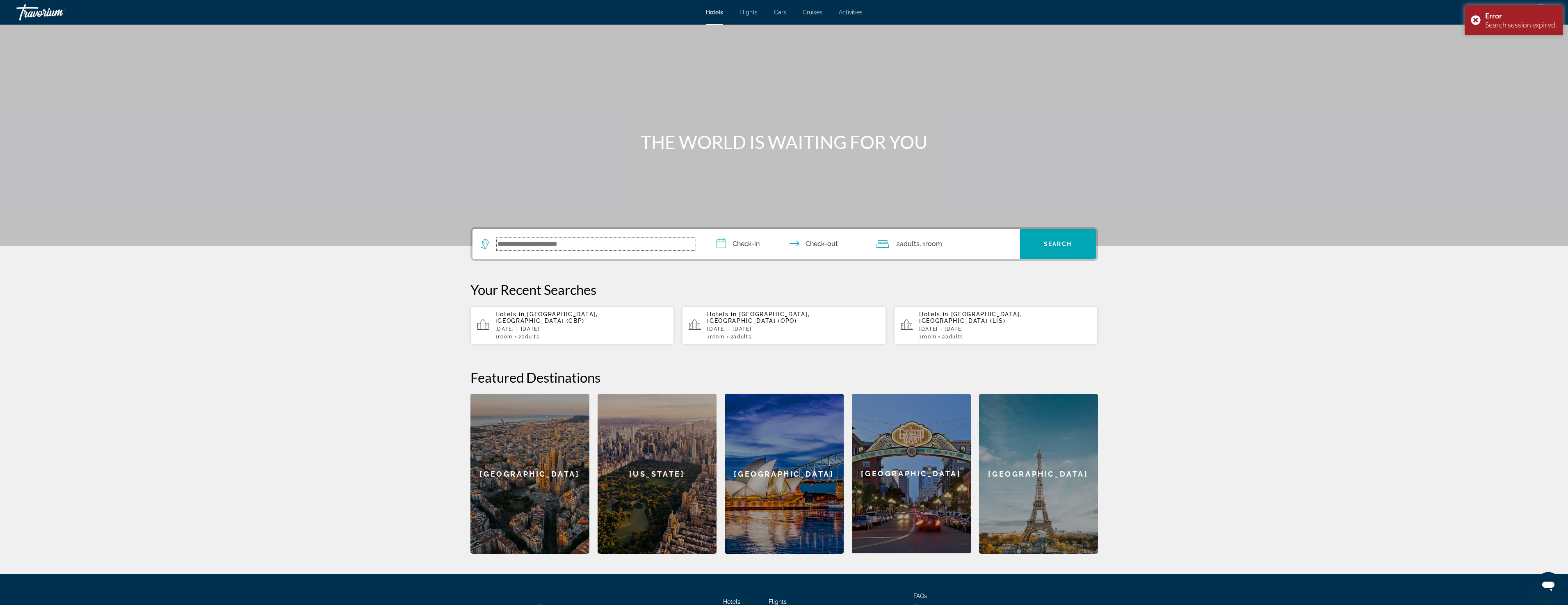
click at [529, 244] on input "Search widget" at bounding box center [595, 243] width 199 height 12
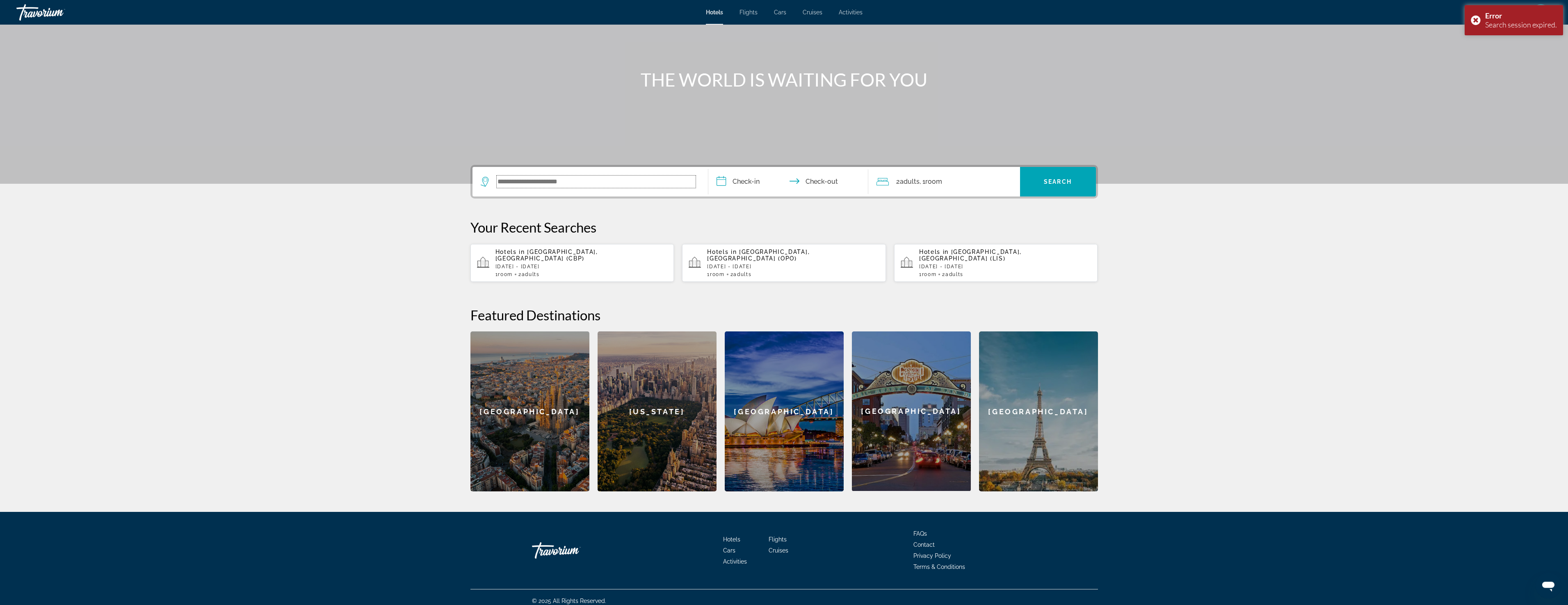
scroll to position [63, 0]
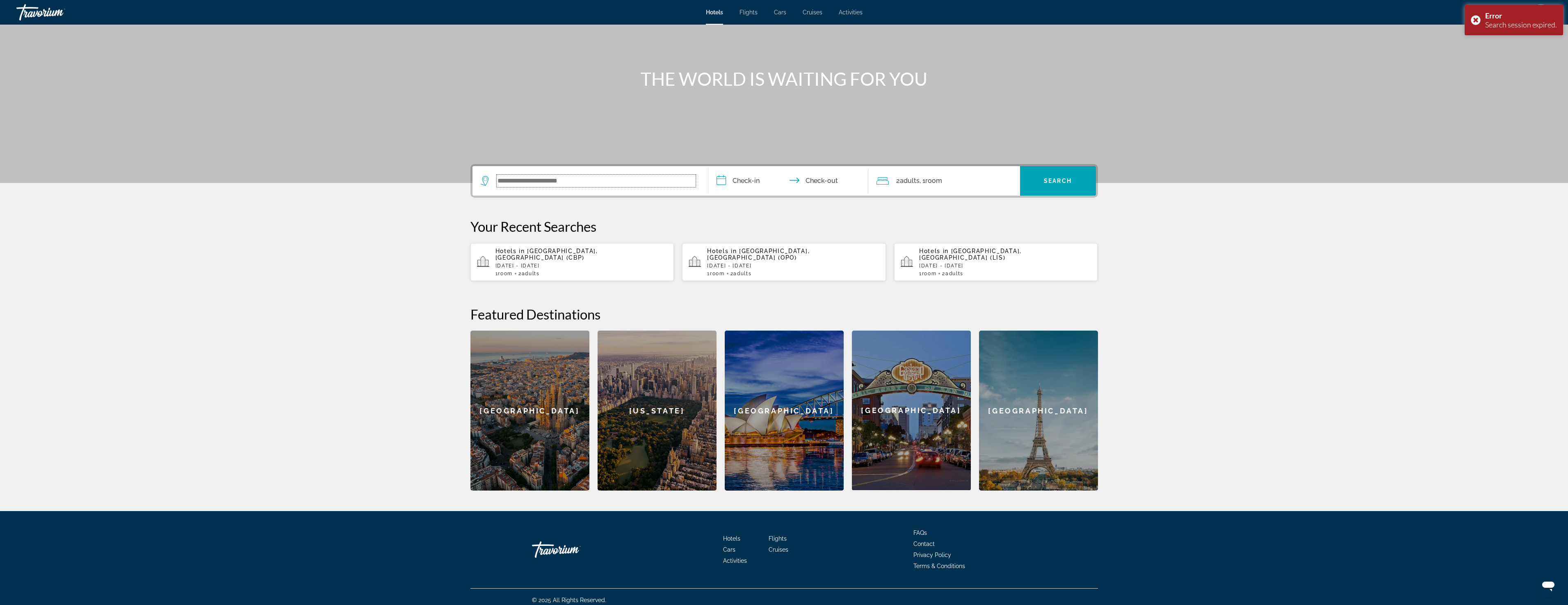
paste input "**********"
click at [748, 181] on input "**********" at bounding box center [790, 182] width 164 height 32
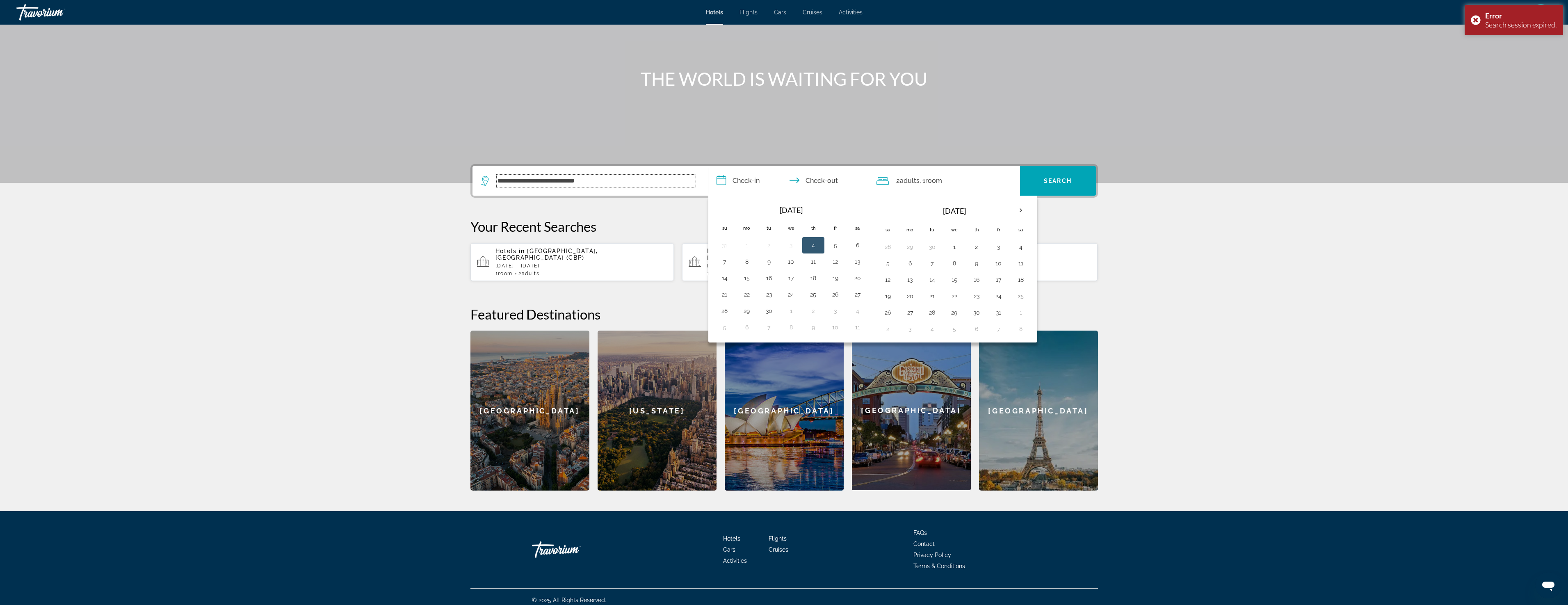
click at [658, 182] on input "**********" at bounding box center [595, 180] width 199 height 12
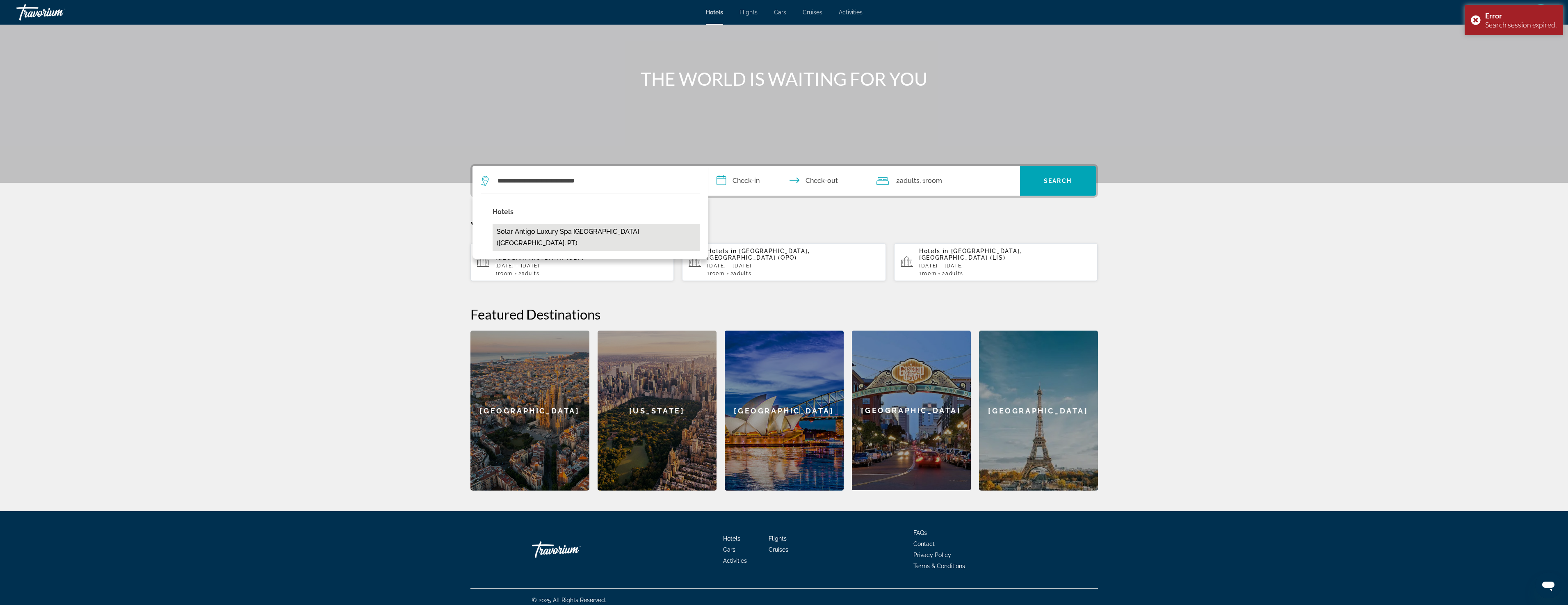
click at [593, 231] on button "Solar Antigo Luxury Spa [GEOGRAPHIC_DATA] ([GEOGRAPHIC_DATA], PT)" at bounding box center [596, 238] width 207 height 27
type input "**********"
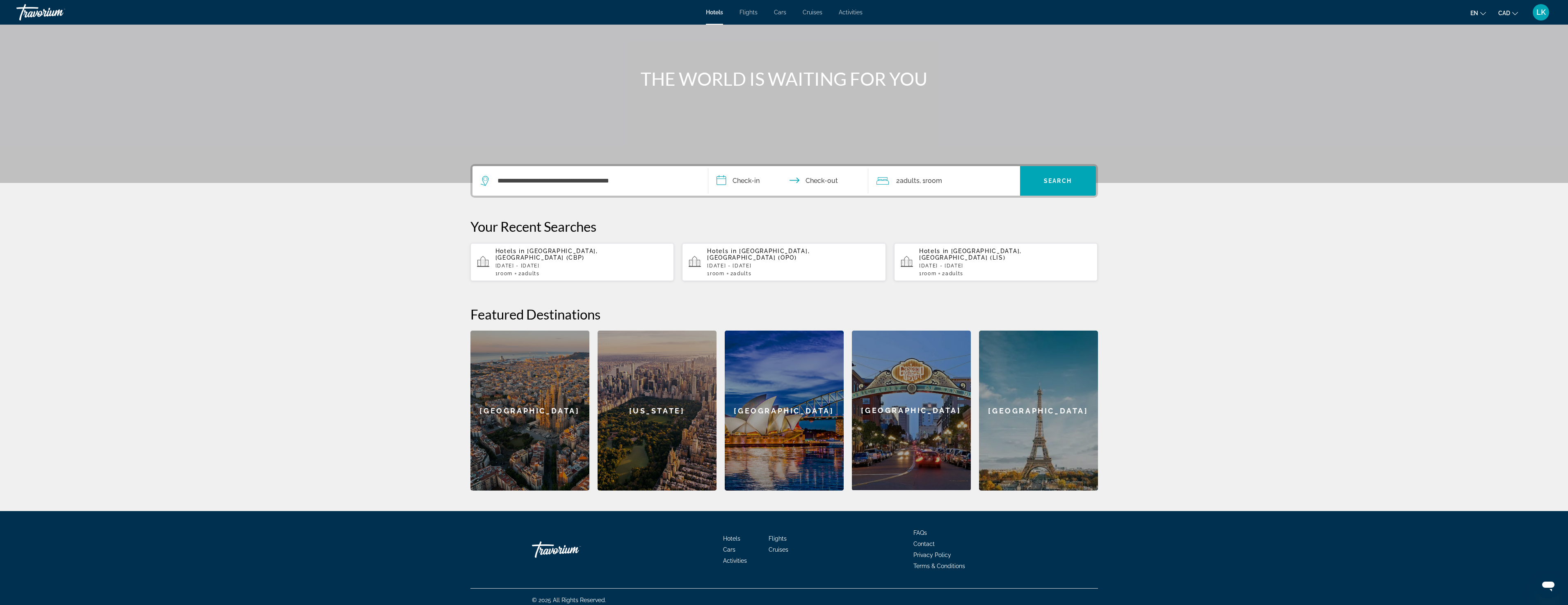
click at [753, 182] on input "**********" at bounding box center [790, 182] width 164 height 32
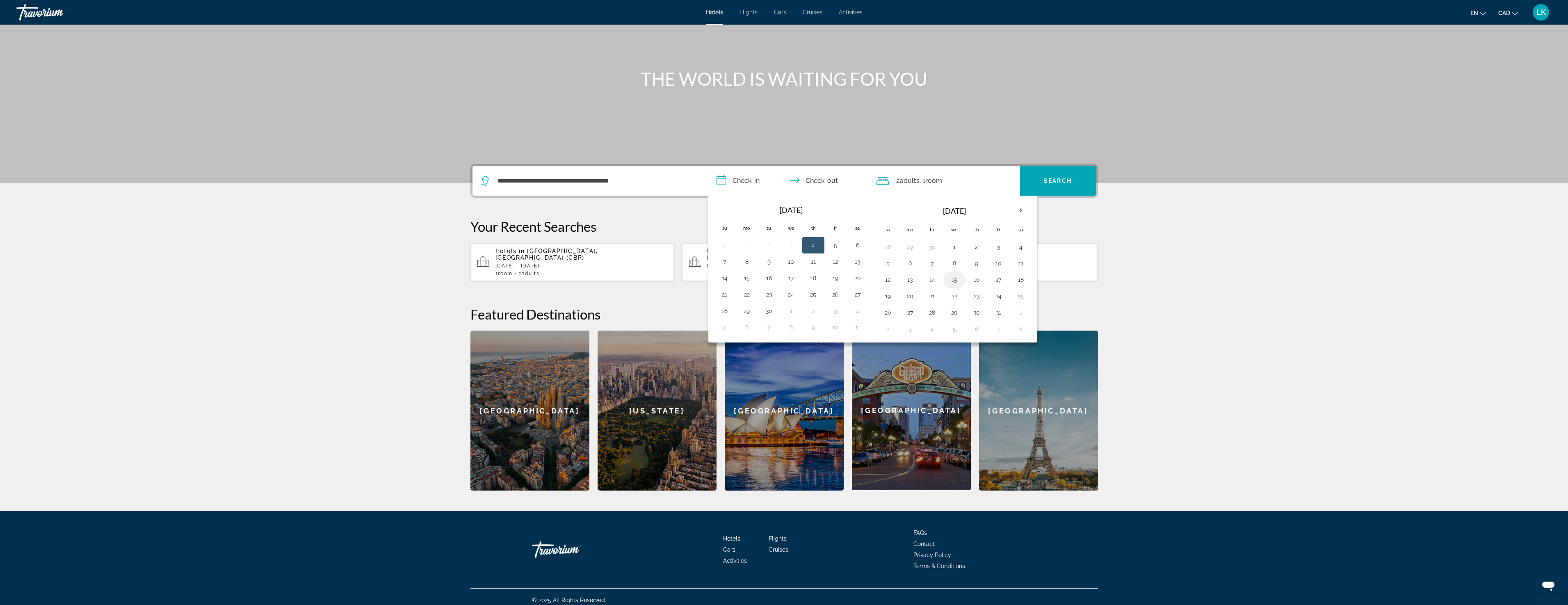
click at [953, 281] on button "15" at bounding box center [954, 279] width 13 height 11
click at [973, 280] on button "16" at bounding box center [977, 279] width 13 height 11
type input "**********"
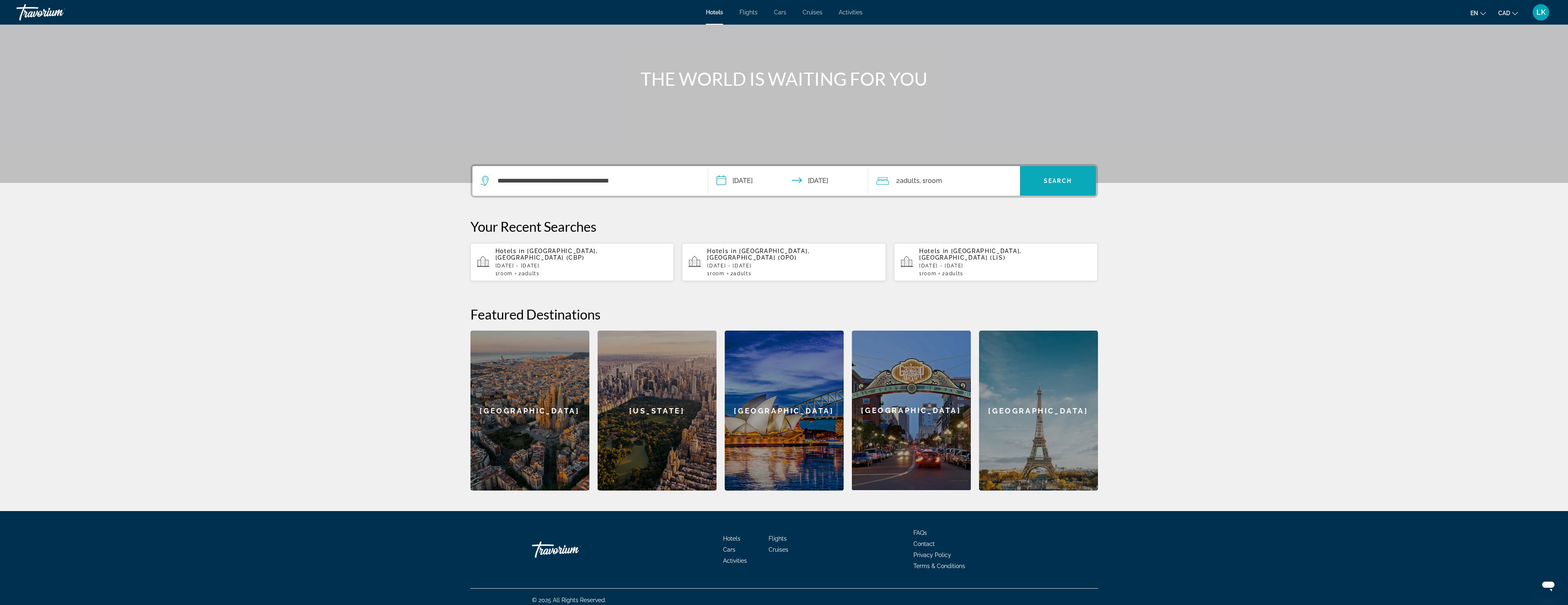
click at [1051, 182] on span "Search" at bounding box center [1057, 181] width 28 height 6
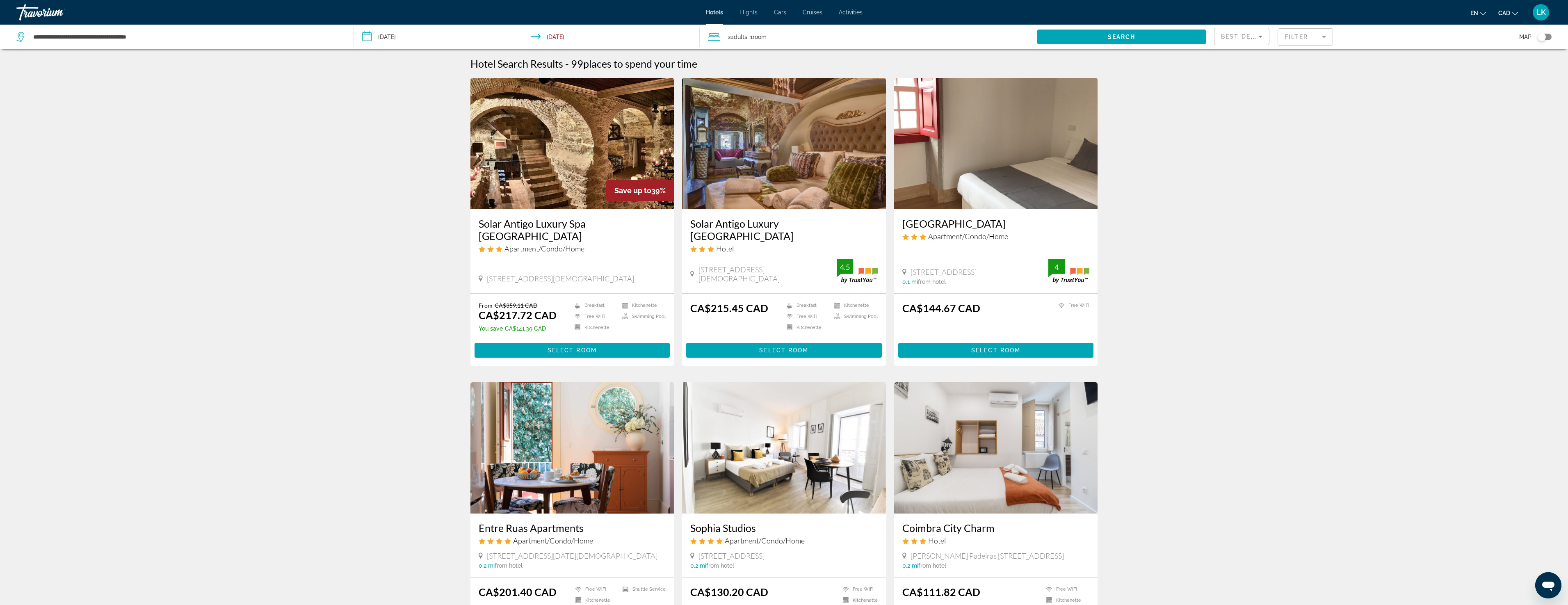
click at [555, 223] on h3 "Solar Antigo Luxury Spa [GEOGRAPHIC_DATA]" at bounding box center [572, 229] width 188 height 25
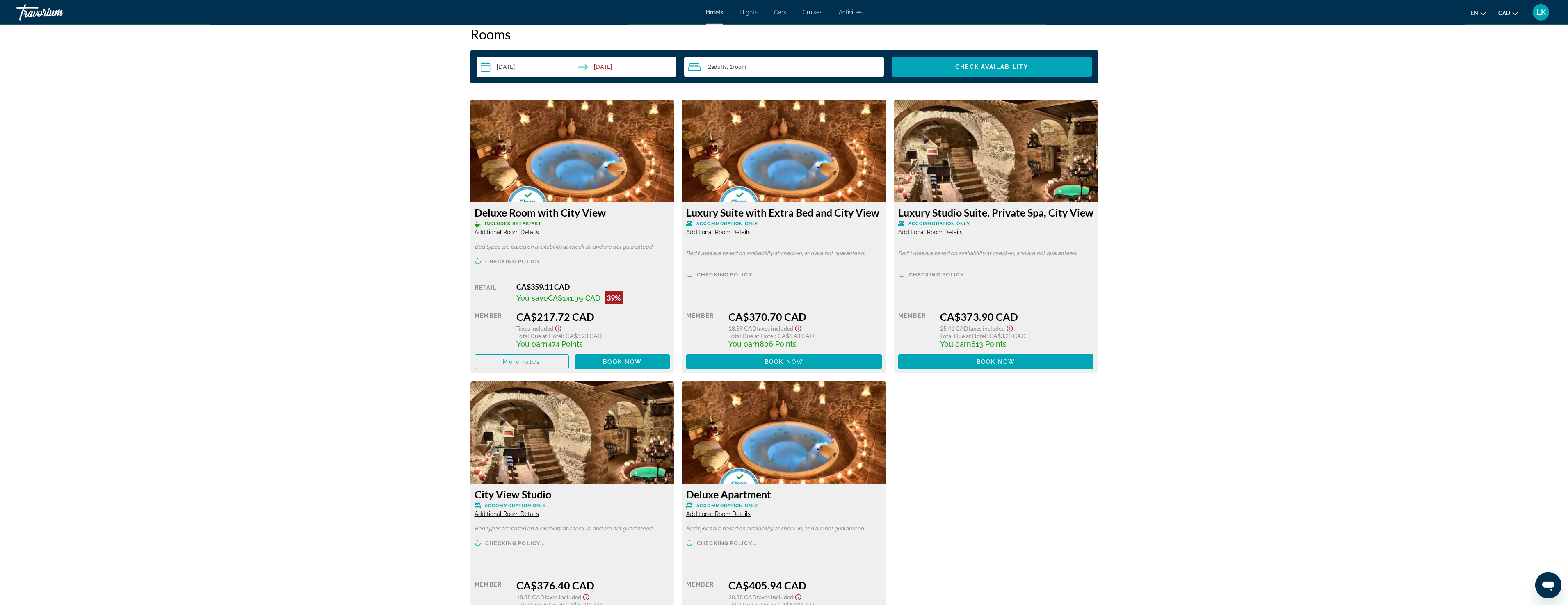
scroll to position [1062, 0]
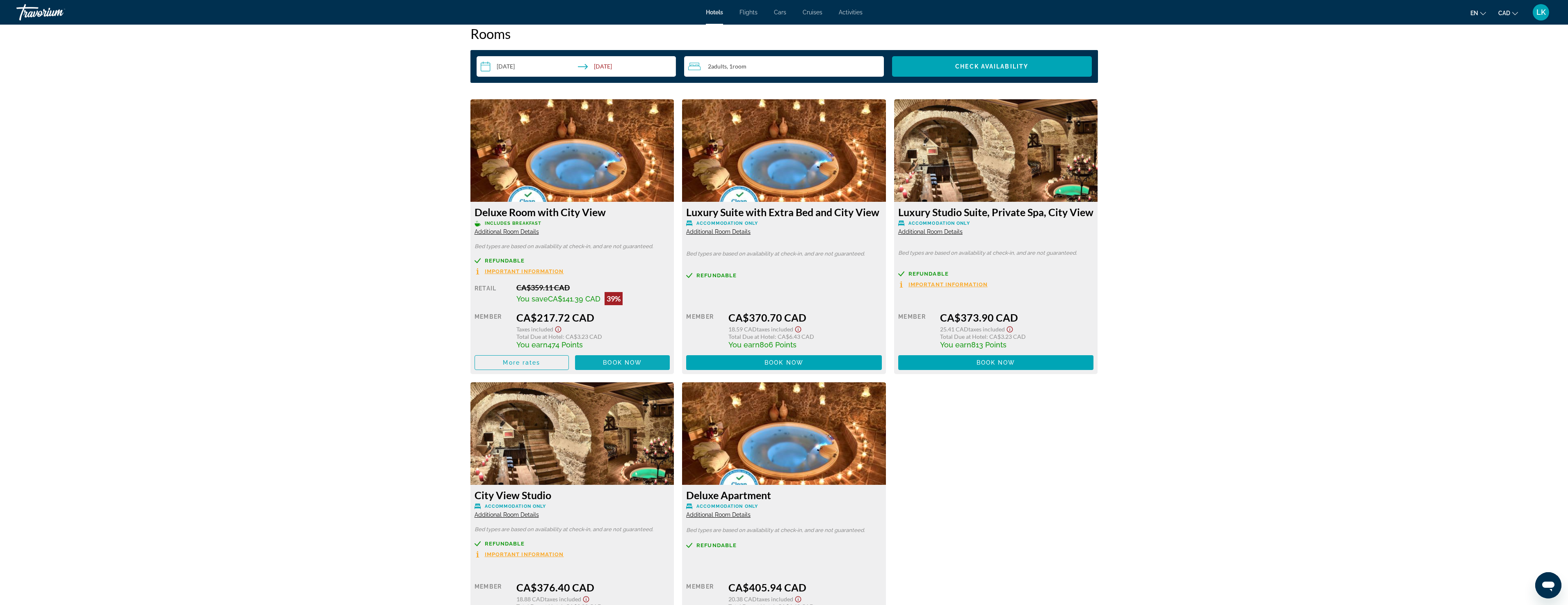
click at [613, 360] on span "Book now" at bounding box center [622, 362] width 39 height 6
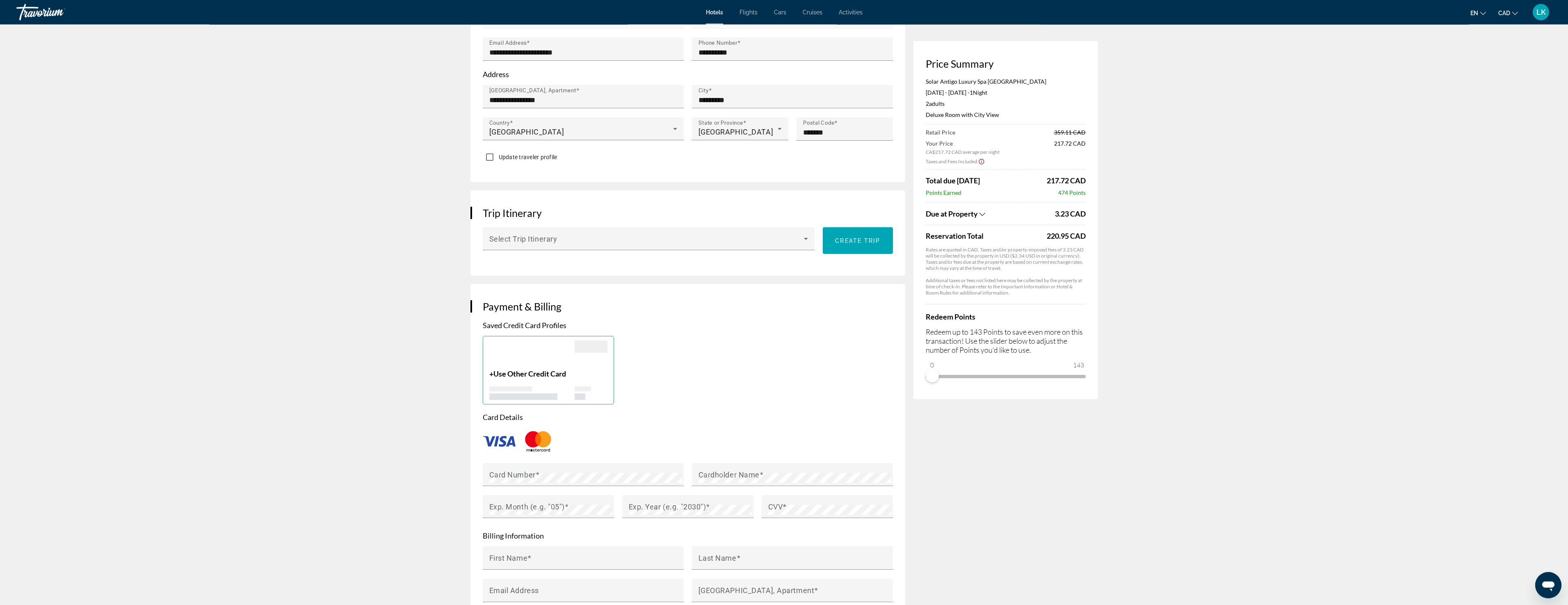
scroll to position [334, 0]
click at [782, 233] on span "Main content" at bounding box center [646, 238] width 315 height 10
drag, startPoint x: 783, startPoint y: 217, endPoint x: 772, endPoint y: 216, distance: 11.0
click at [782, 218] on div at bounding box center [784, 302] width 1568 height 605
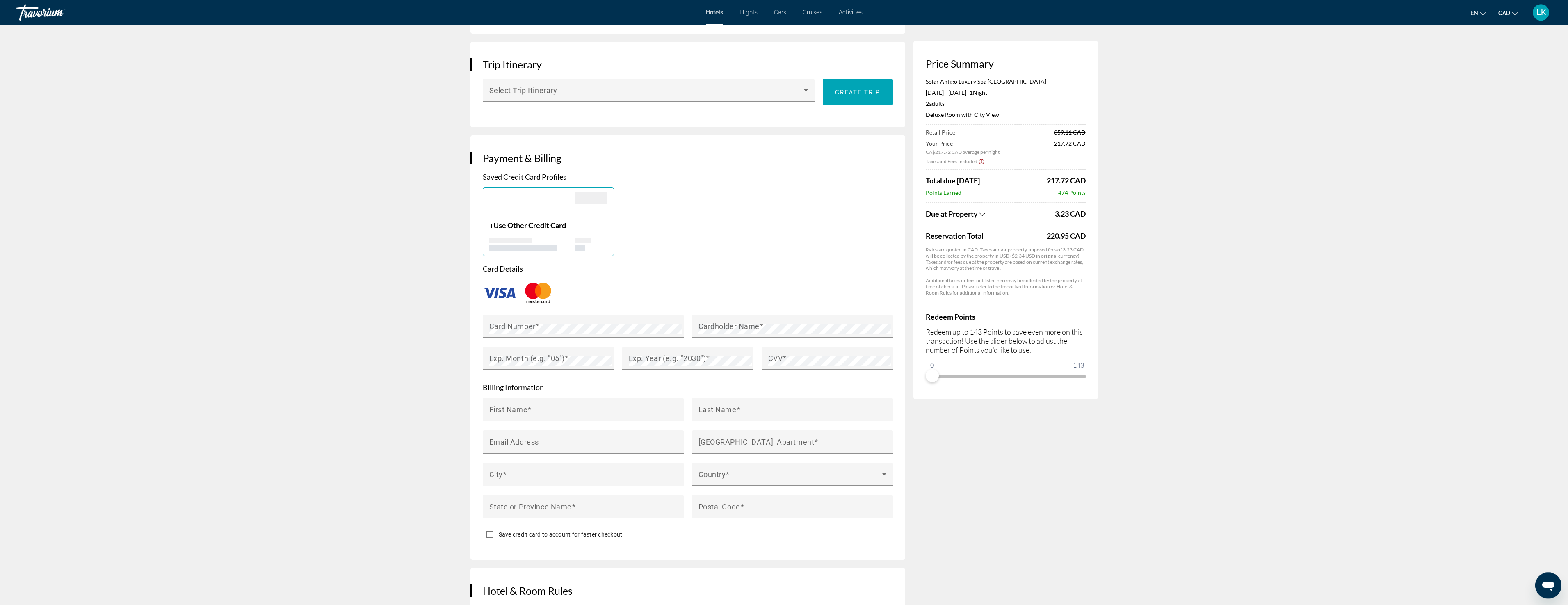
scroll to position [502, 0]
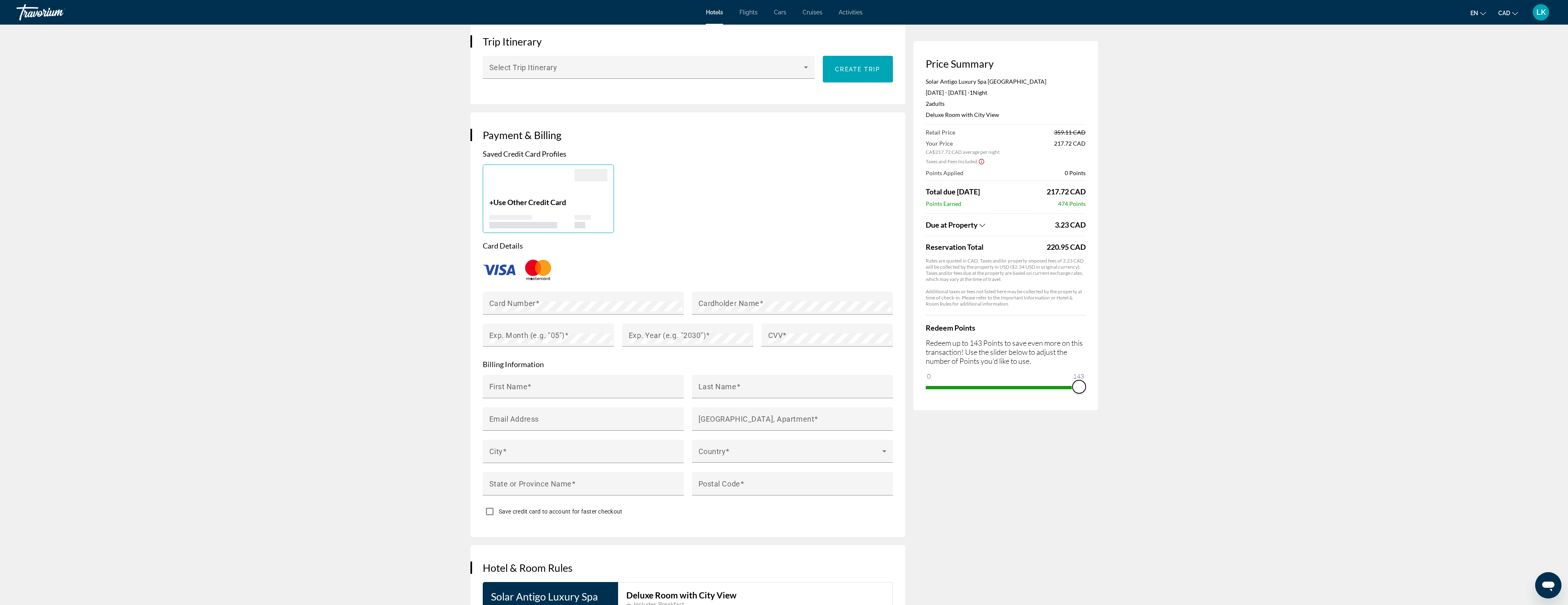
drag, startPoint x: 934, startPoint y: 376, endPoint x: 1095, endPoint y: 384, distance: 161.2
click at [1087, 387] on div "Price Summary Solar Antigo Luxury Spa [GEOGRAPHIC_DATA] [DATE] - [DATE] - 1 Nig…" at bounding box center [1005, 225] width 184 height 370
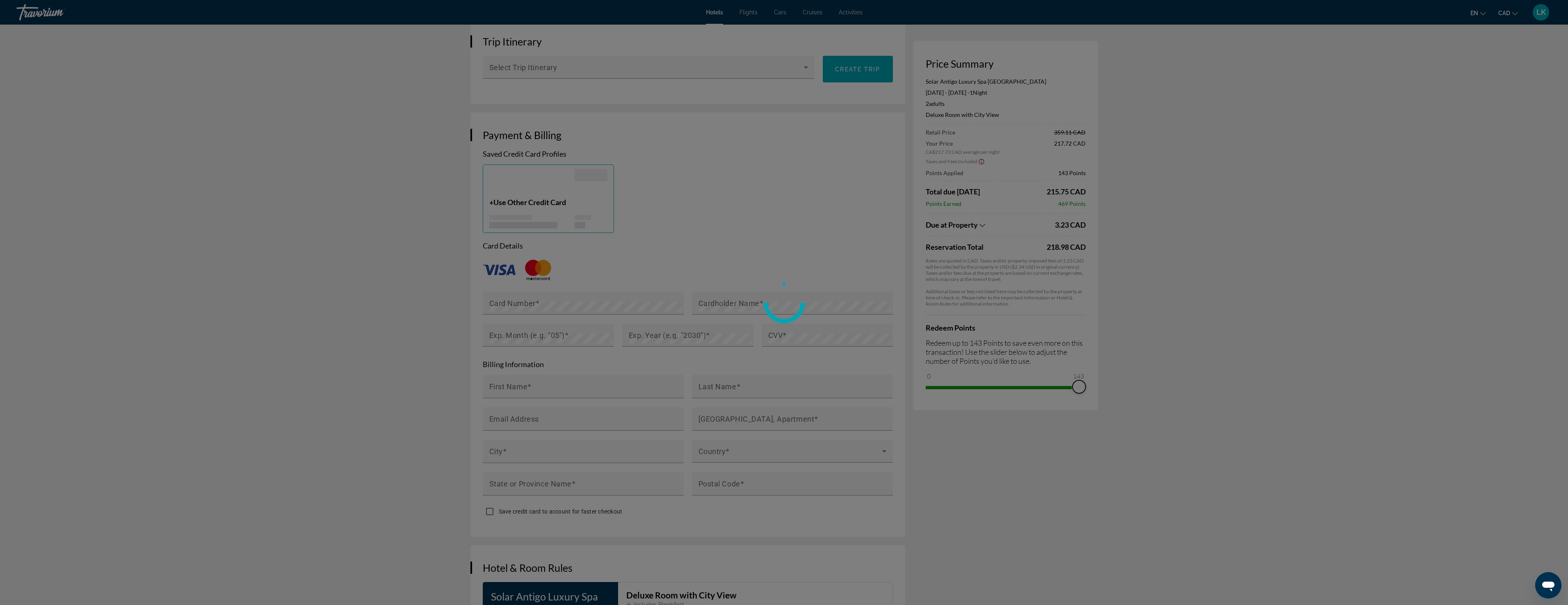
scroll to position [390, 0]
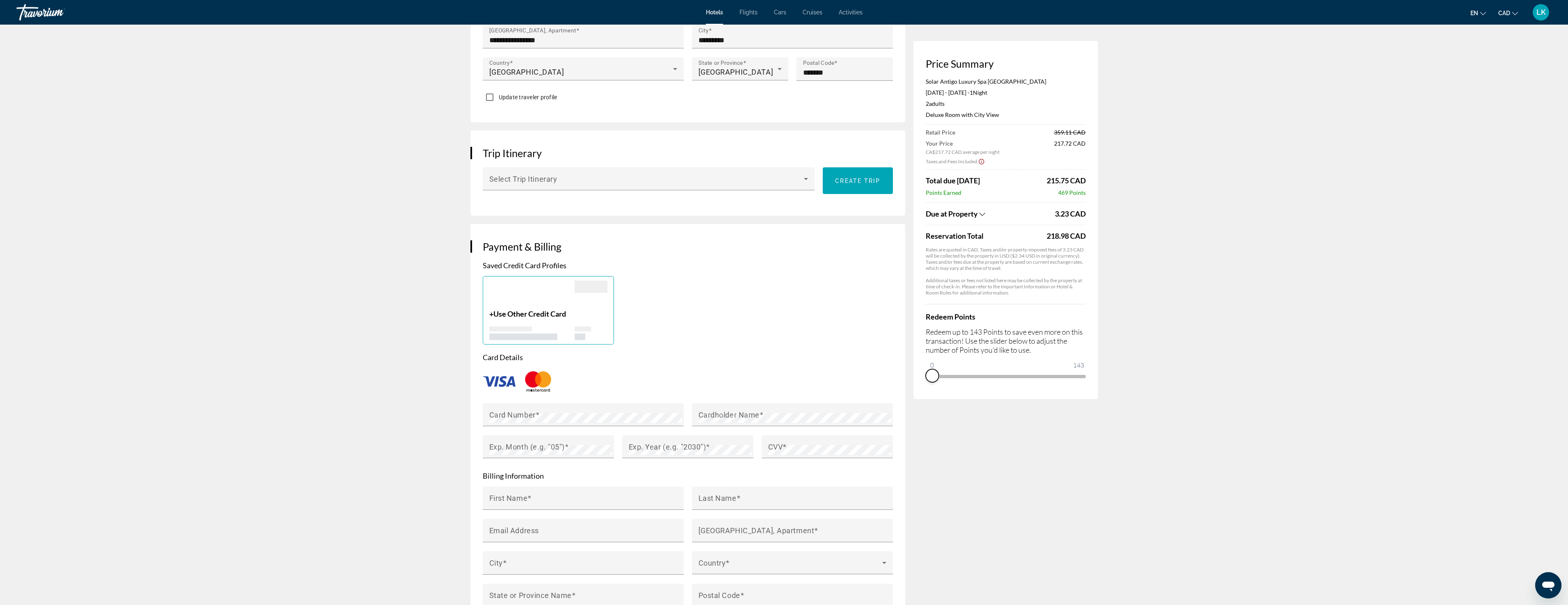
drag, startPoint x: 1078, startPoint y: 391, endPoint x: 926, endPoint y: 389, distance: 152.0
click at [926, 389] on div "Price Summary Solar Antigo Luxury Spa [GEOGRAPHIC_DATA] [DATE] - [DATE] - 1 Nig…" at bounding box center [1005, 219] width 184 height 358
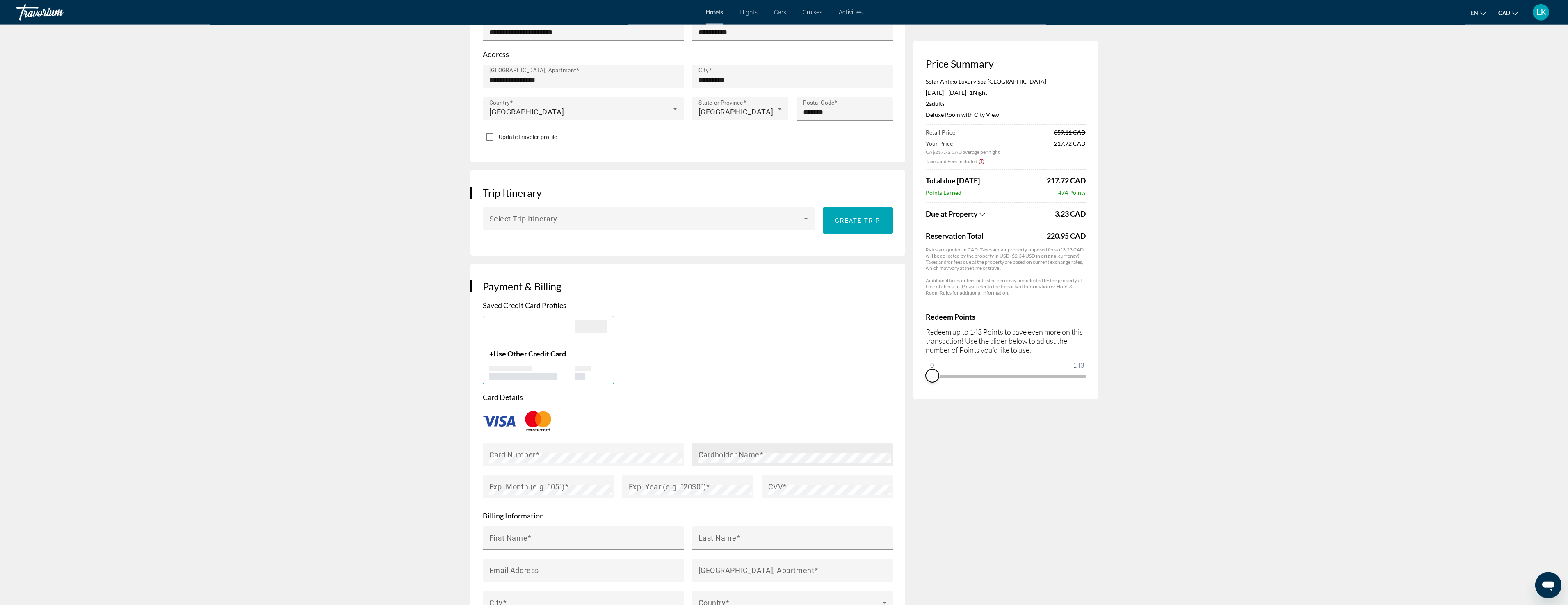
scroll to position [377, 0]
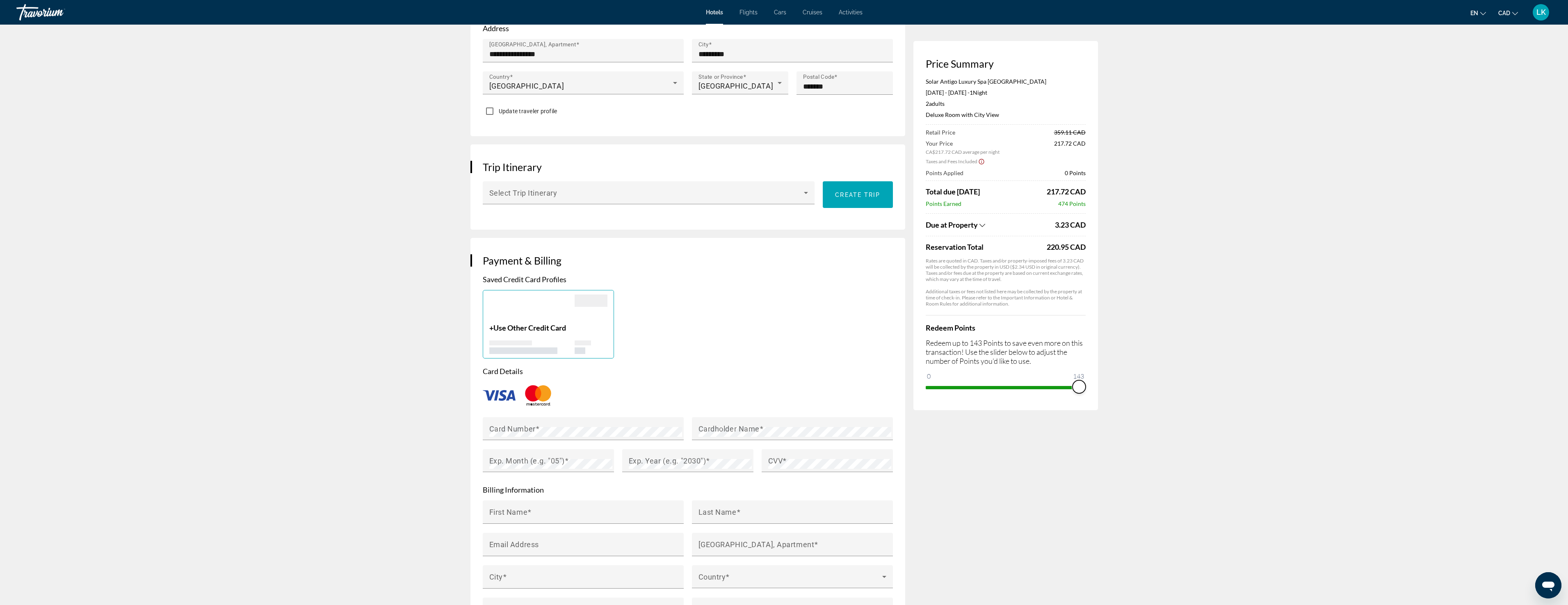
drag, startPoint x: 934, startPoint y: 377, endPoint x: 1083, endPoint y: 379, distance: 149.0
click at [1083, 386] on ngx-slider "0 143 143" at bounding box center [1005, 387] width 160 height 2
drag, startPoint x: 1080, startPoint y: 387, endPoint x: 910, endPoint y: 401, distance: 170.6
click at [910, 401] on div "Price Summary Solar Antigo Luxury Spa [GEOGRAPHIC_DATA] [DATE] - [DATE] - 1 Nig…" at bounding box center [784, 334] width 627 height 1299
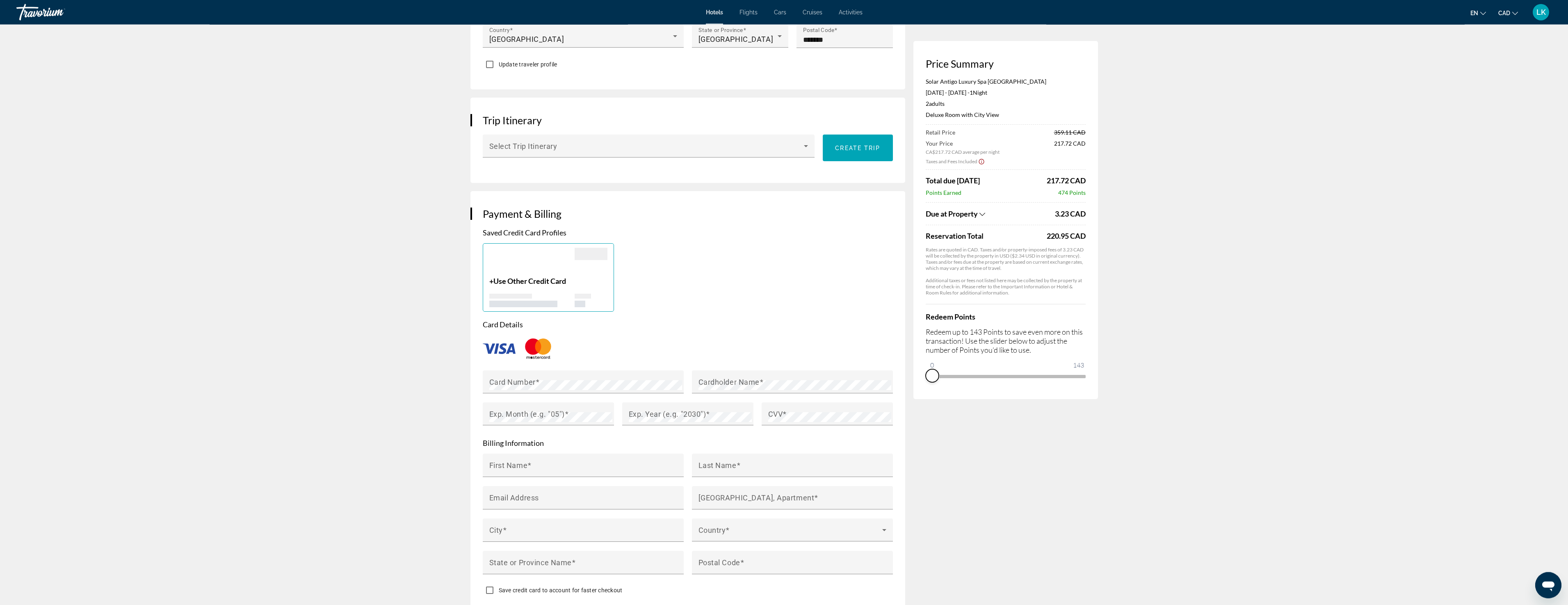
scroll to position [544, 0]
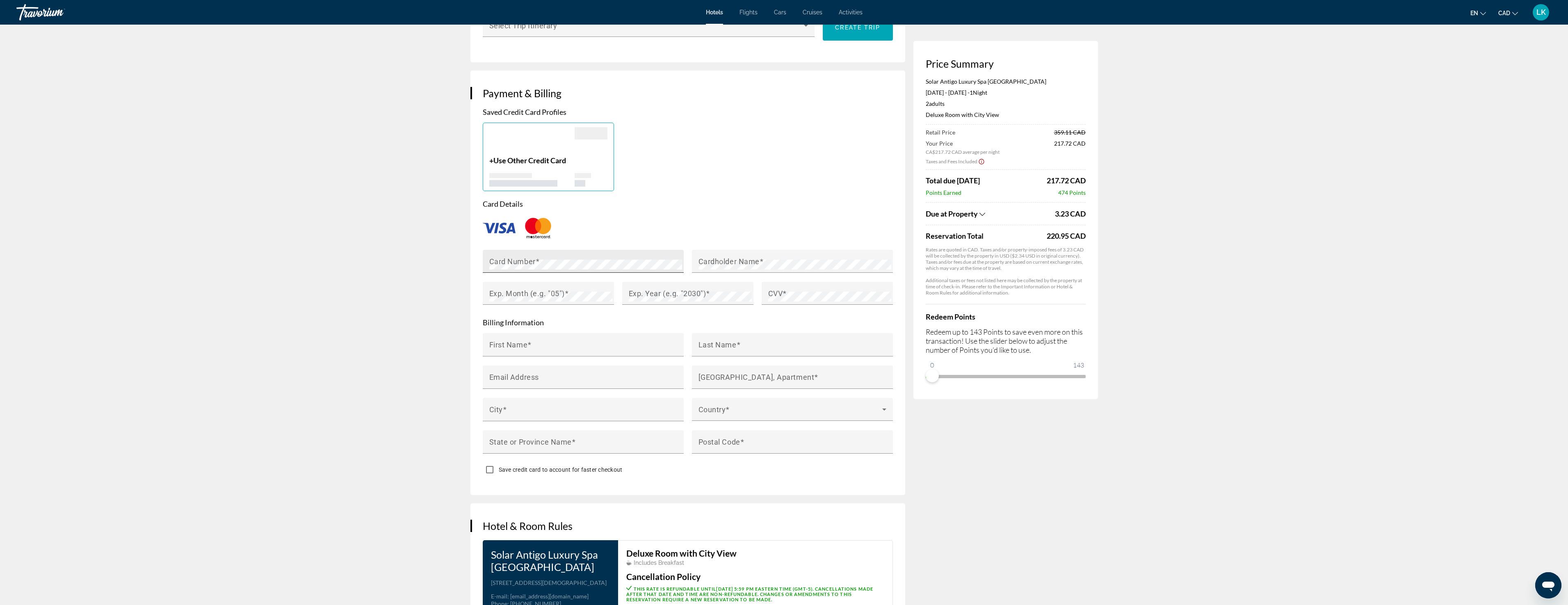
click at [547, 250] on div "Card Number" at bounding box center [586, 261] width 193 height 23
click at [736, 257] on mat-label "Cardholder Name" at bounding box center [729, 261] width 61 height 9
click at [788, 282] on div "CVV" at bounding box center [830, 293] width 123 height 23
click at [602, 343] on input "First Name" at bounding box center [586, 348] width 193 height 10
type input "******"
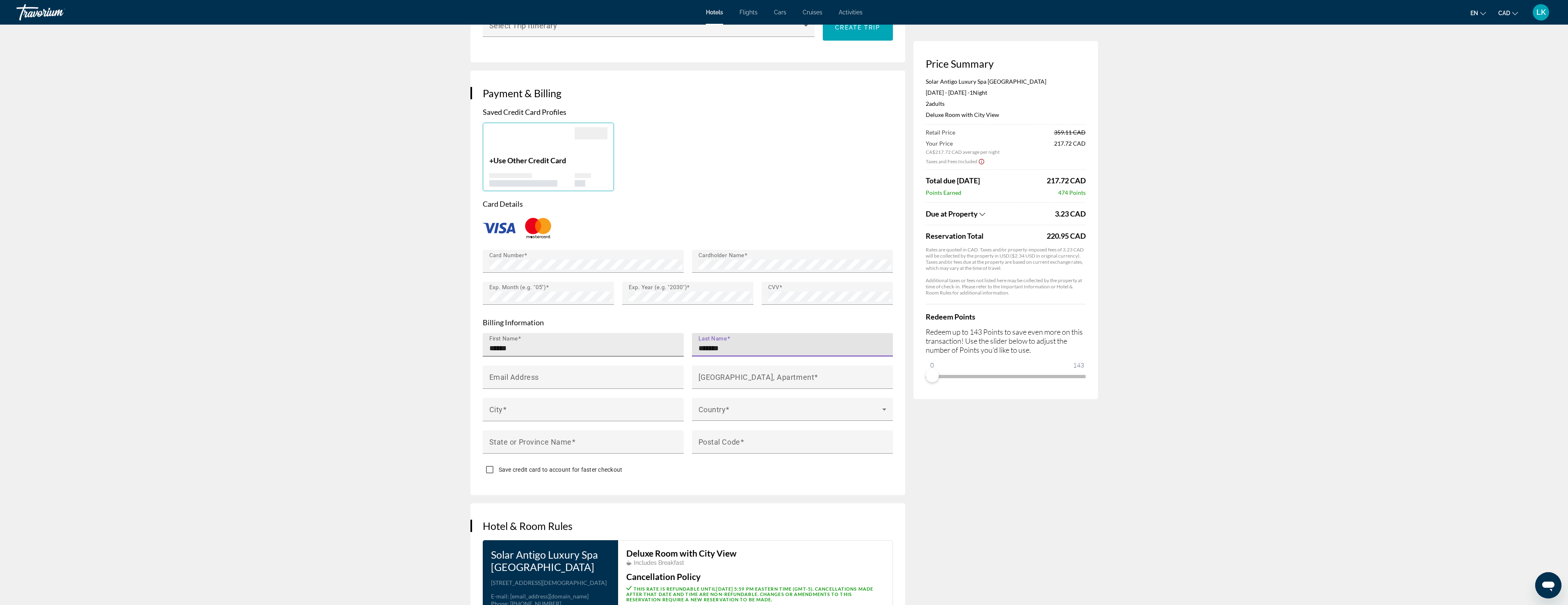
type input "*******"
type input "**********"
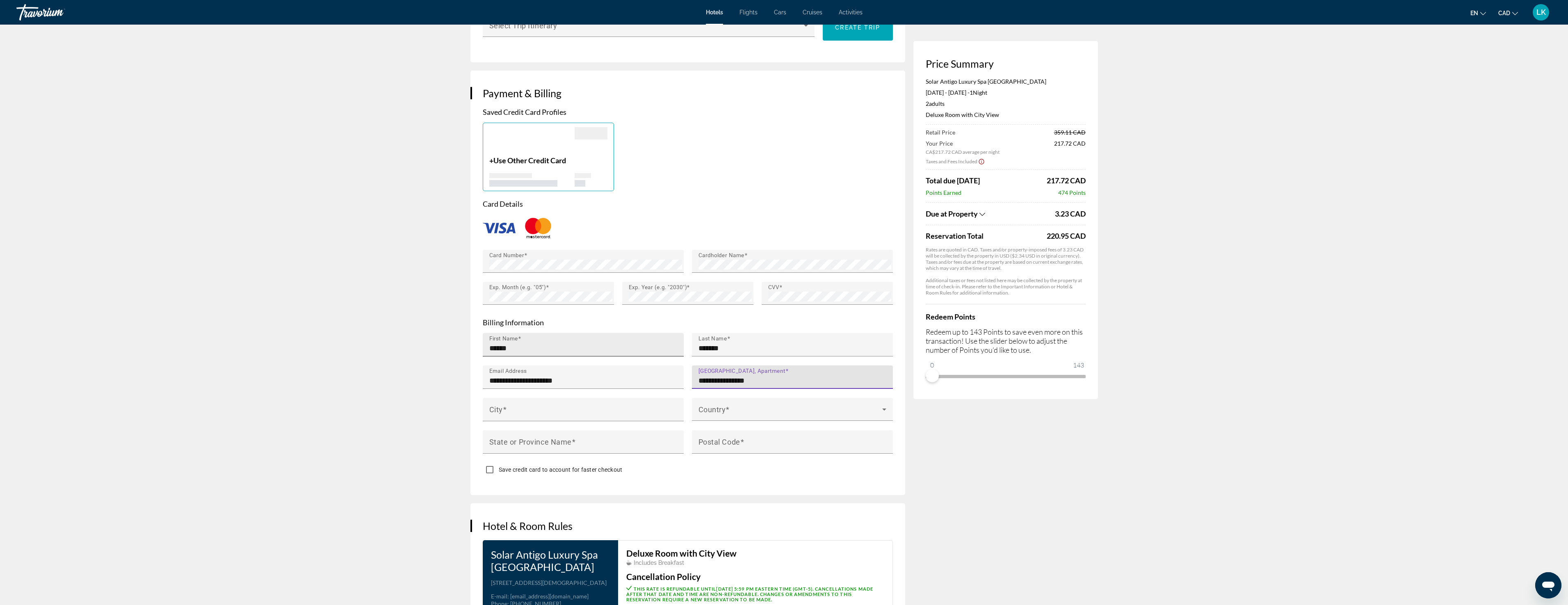
type input "**********"
type input "*********"
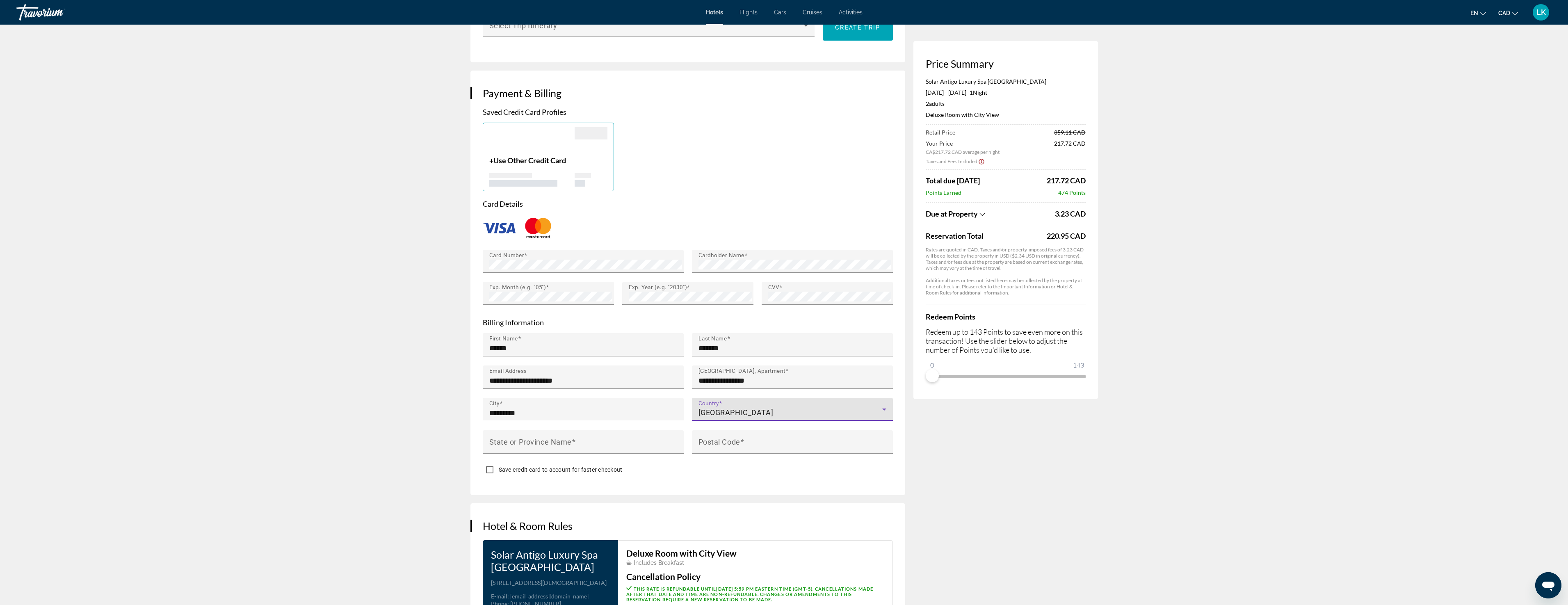
click at [736, 398] on div "Country [GEOGRAPHIC_DATA]" at bounding box center [792, 409] width 188 height 23
click at [714, 509] on span "[GEOGRAPHIC_DATA]" at bounding box center [725, 512] width 55 height 10
click at [571, 441] on span "Main content" at bounding box center [581, 445] width 184 height 10
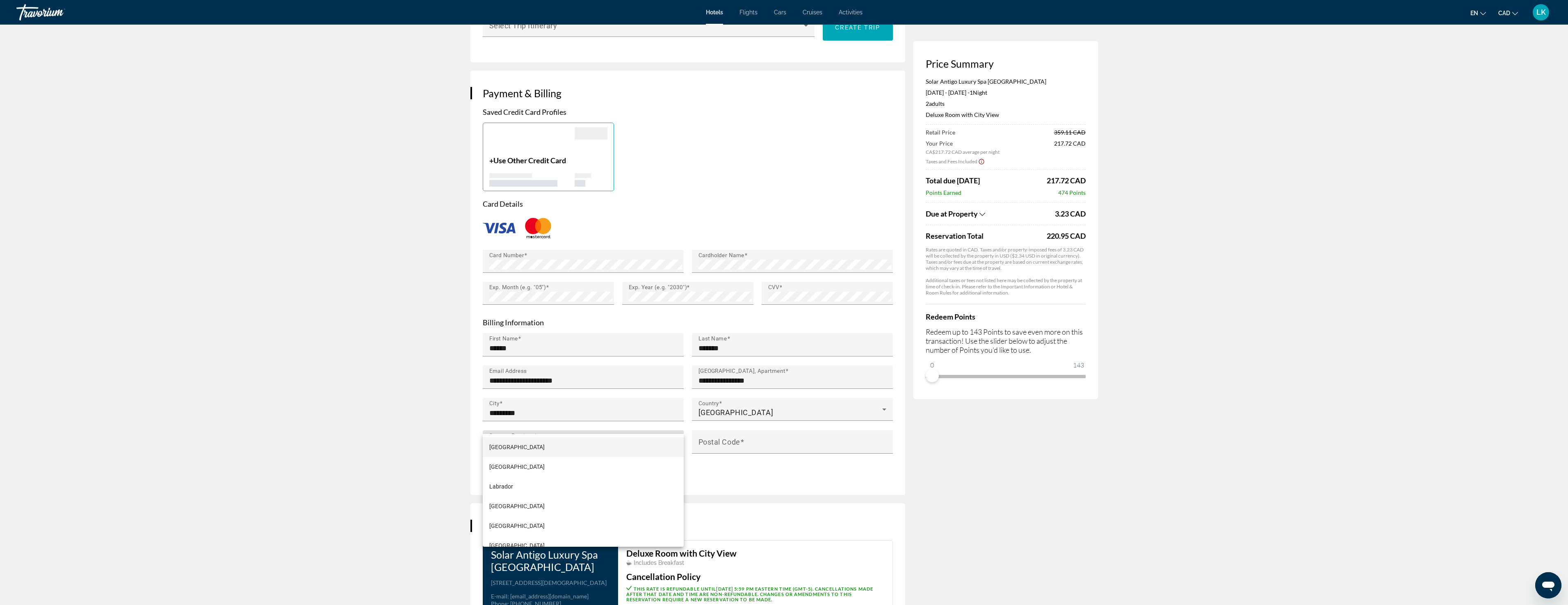
scroll to position [189, 0]
click at [515, 457] on mat-option "[GEOGRAPHIC_DATA]" at bounding box center [583, 455] width 201 height 20
click at [756, 441] on input "Postal Code" at bounding box center [795, 445] width 193 height 10
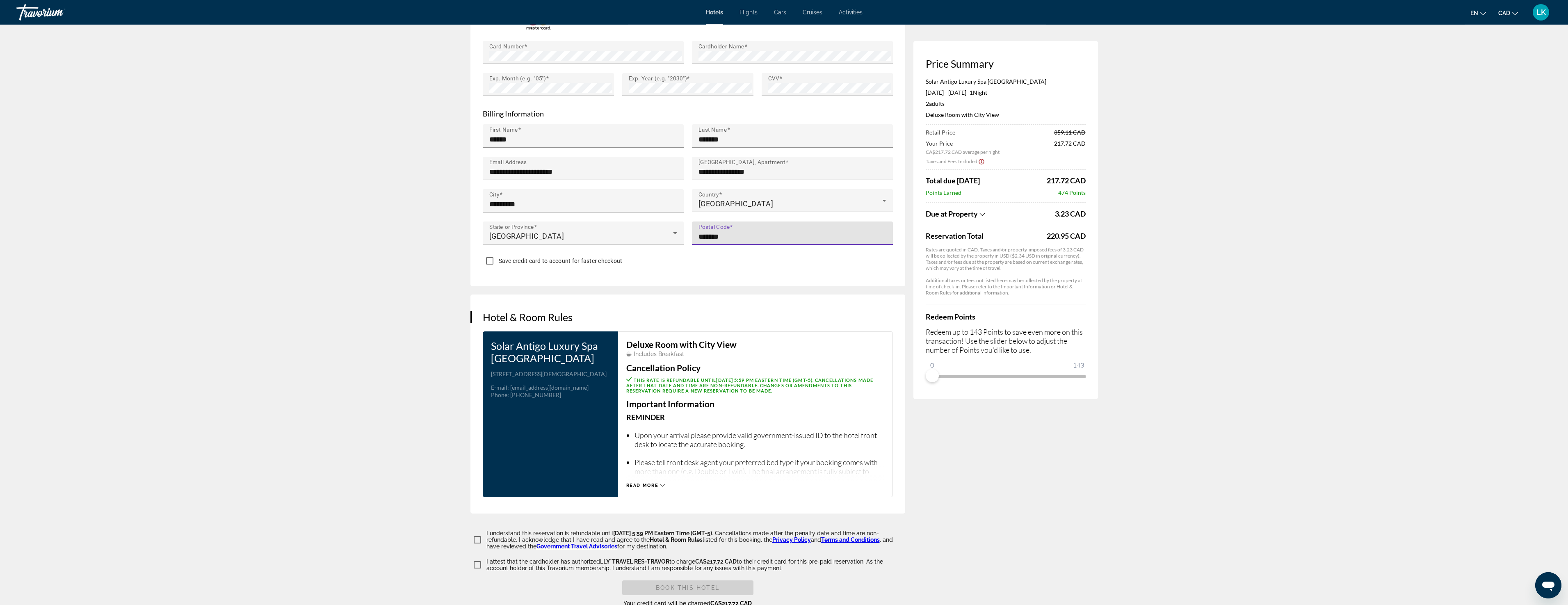
scroll to position [795, 0]
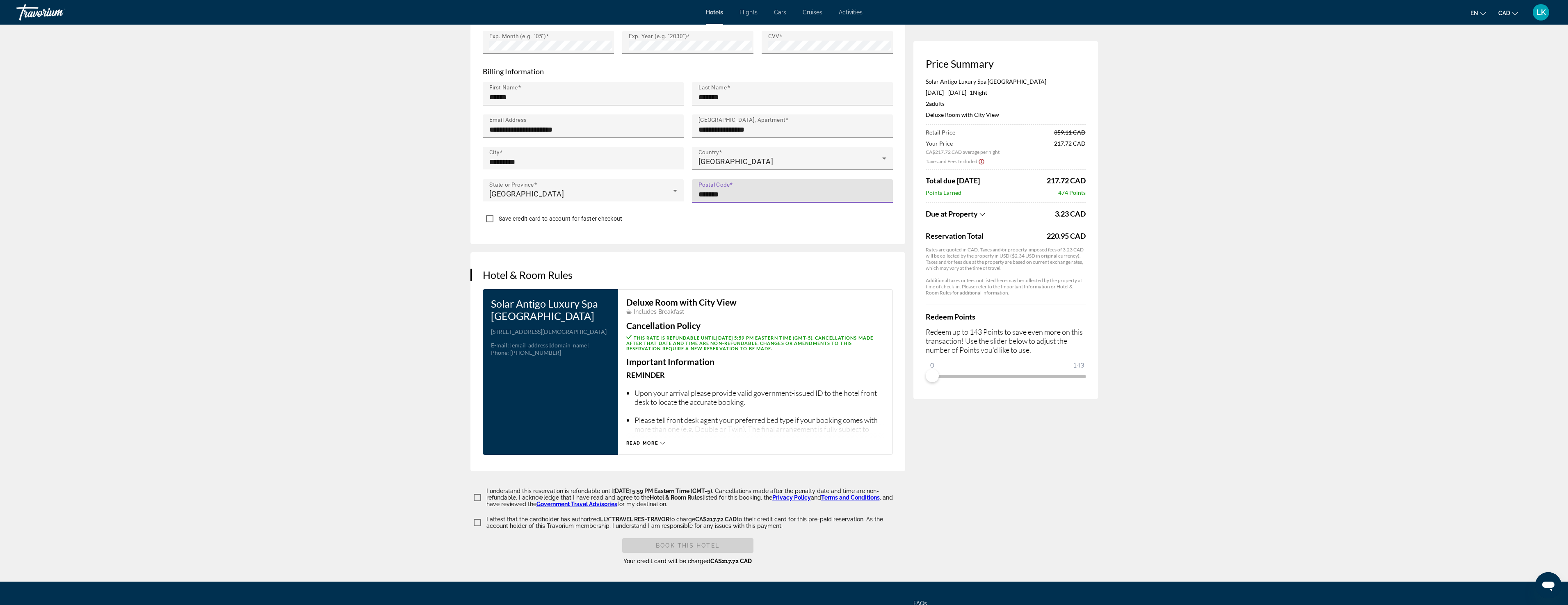
type input "*******"
click at [644, 441] on span "Read more" at bounding box center [642, 443] width 33 height 6
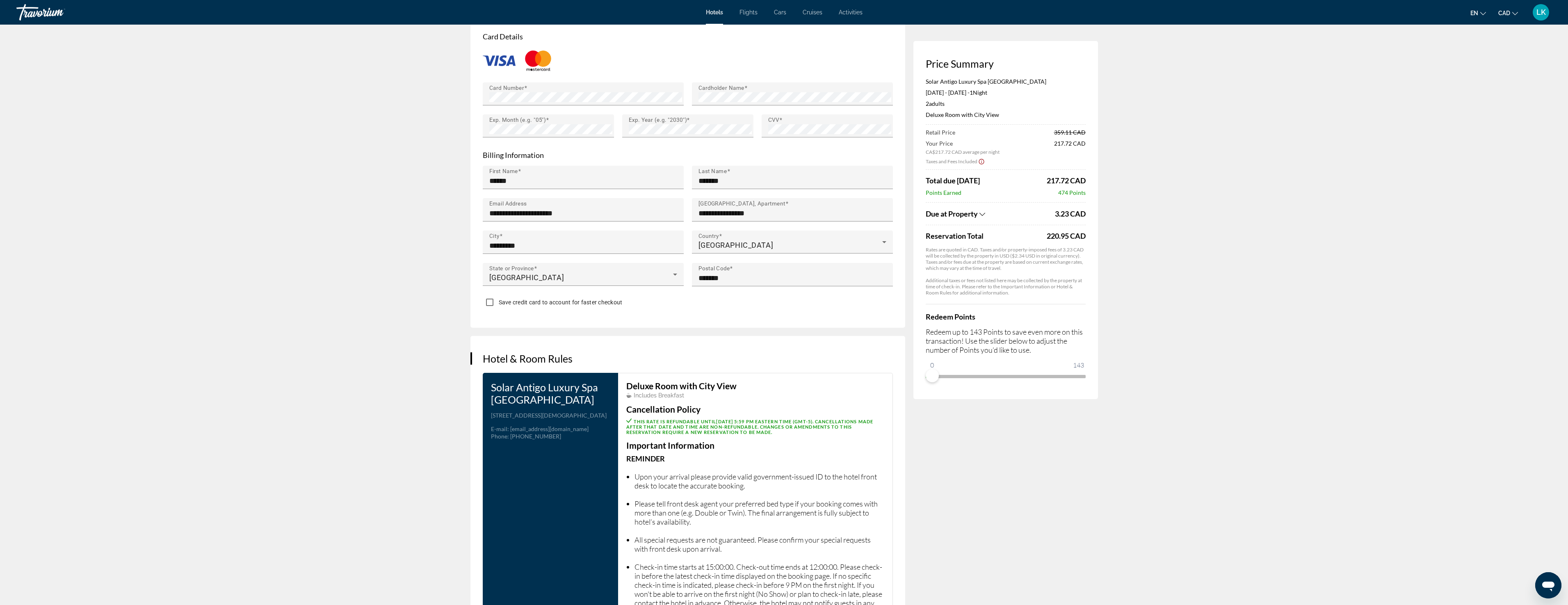
scroll to position [1200, 0]
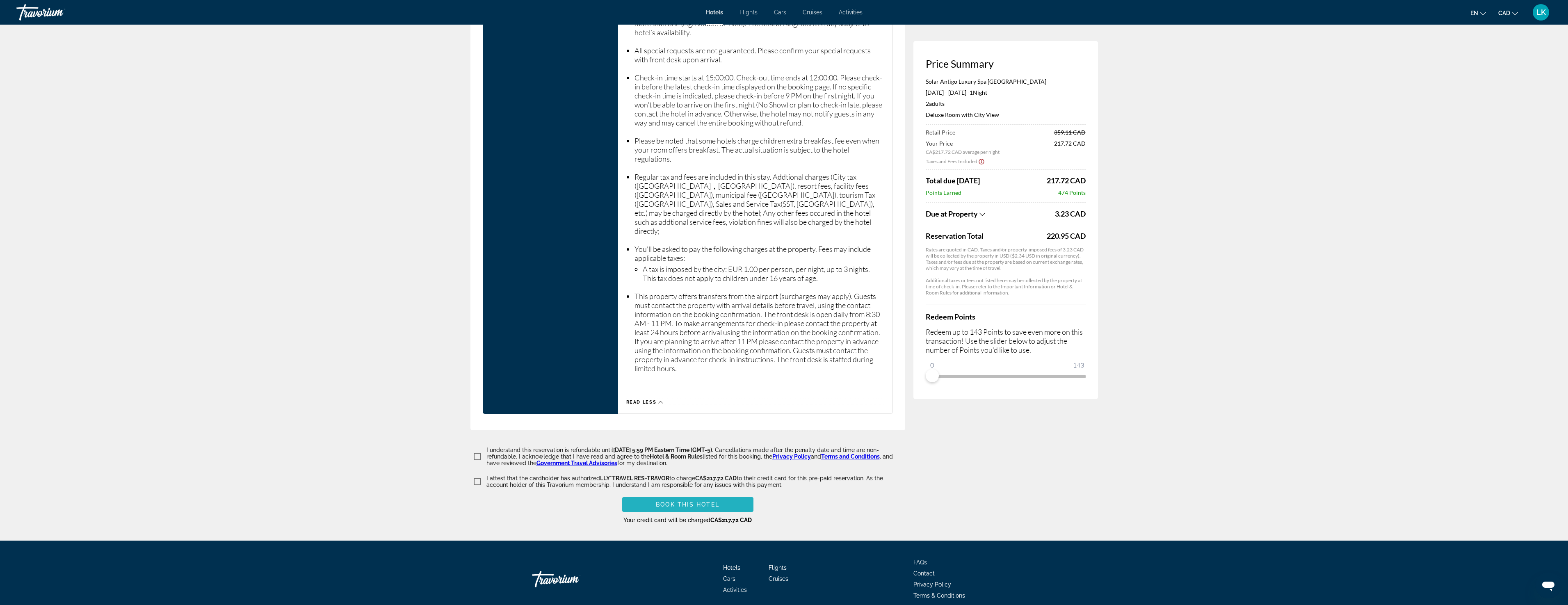
click at [700, 495] on span "Main content" at bounding box center [688, 504] width 131 height 20
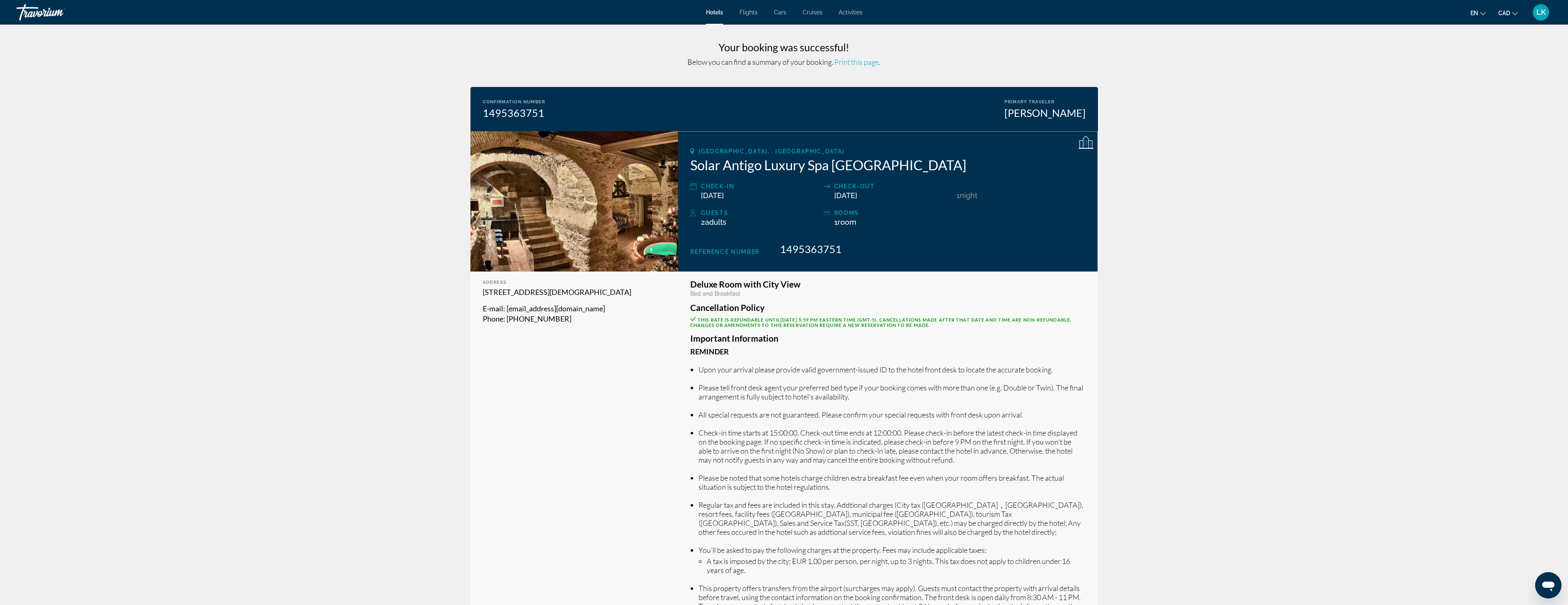
click at [856, 64] on span "Print this page" at bounding box center [856, 61] width 45 height 9
